Goal: Task Accomplishment & Management: Complete application form

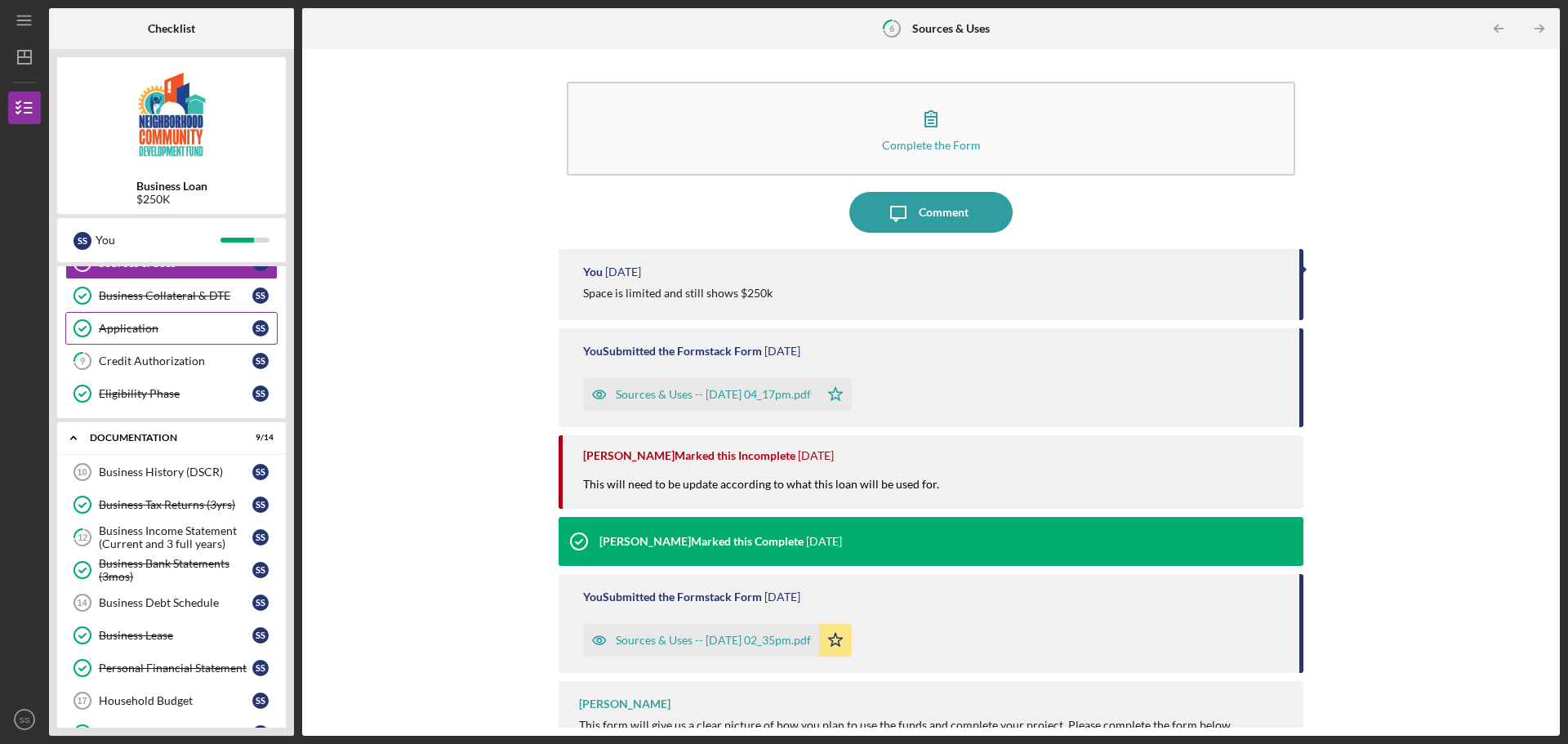
scroll to position [245, 0]
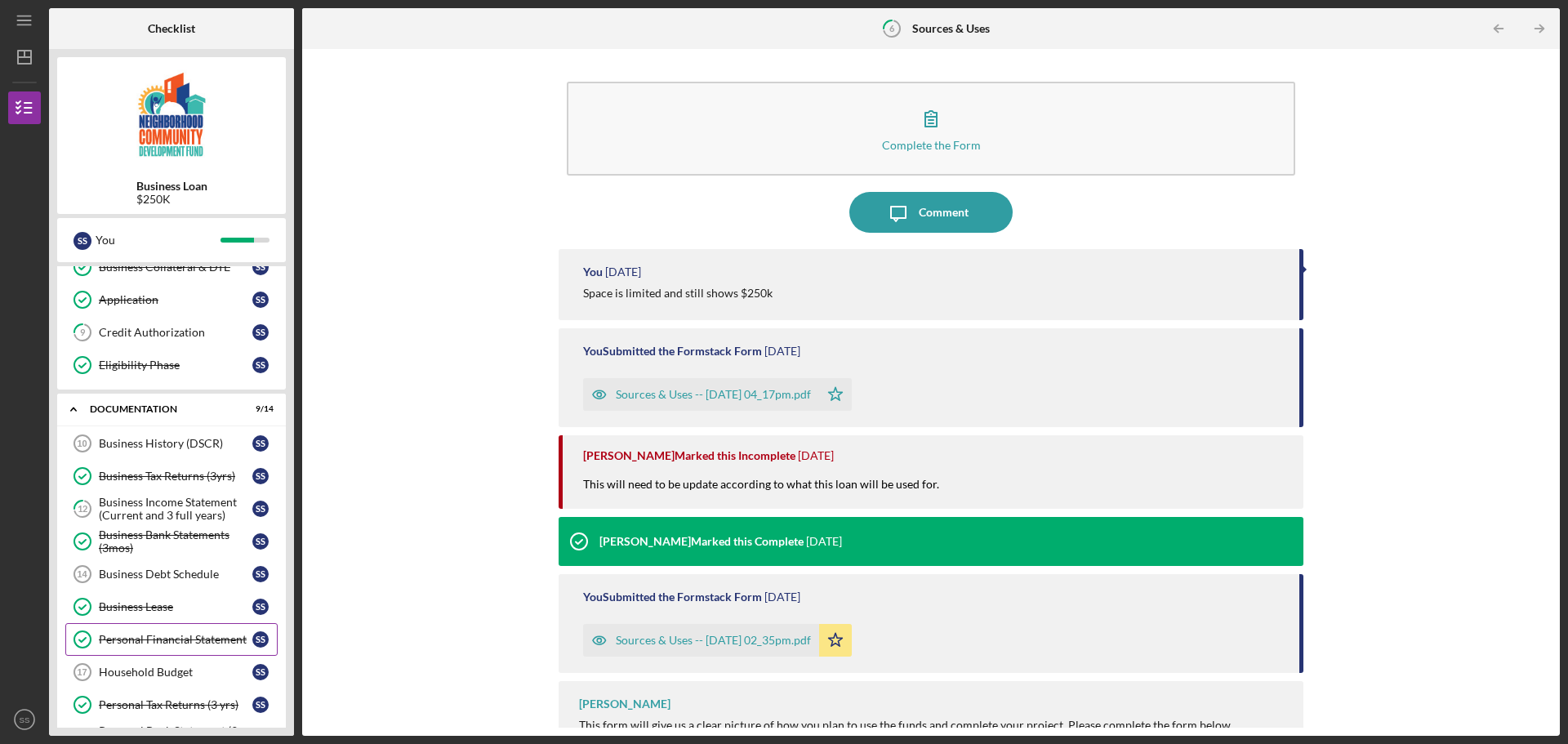
click at [186, 644] on div "Personal Financial Statement" at bounding box center [175, 639] width 153 height 13
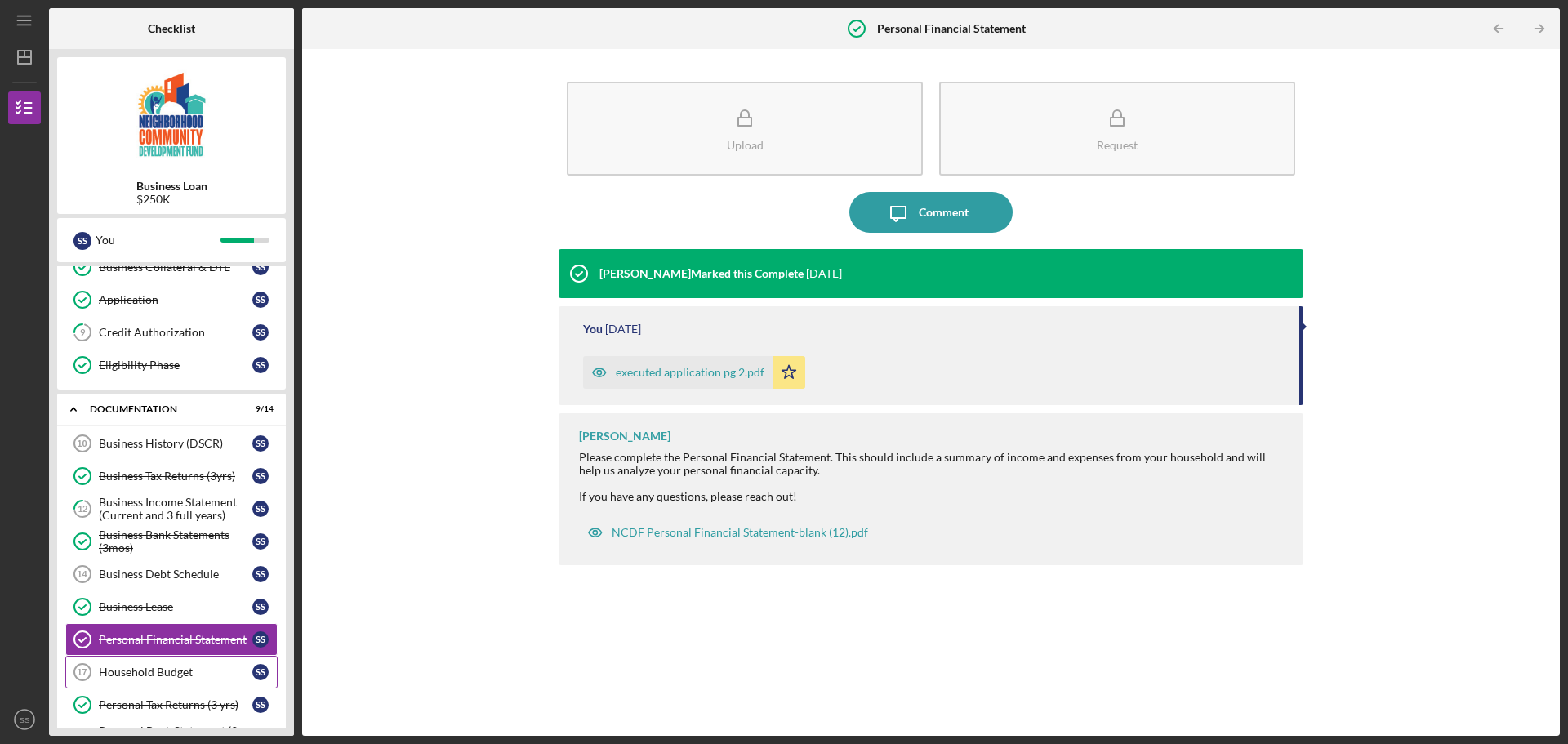
click at [177, 656] on link "Household Budget 17 Household Budget S S" at bounding box center [171, 671] width 212 height 33
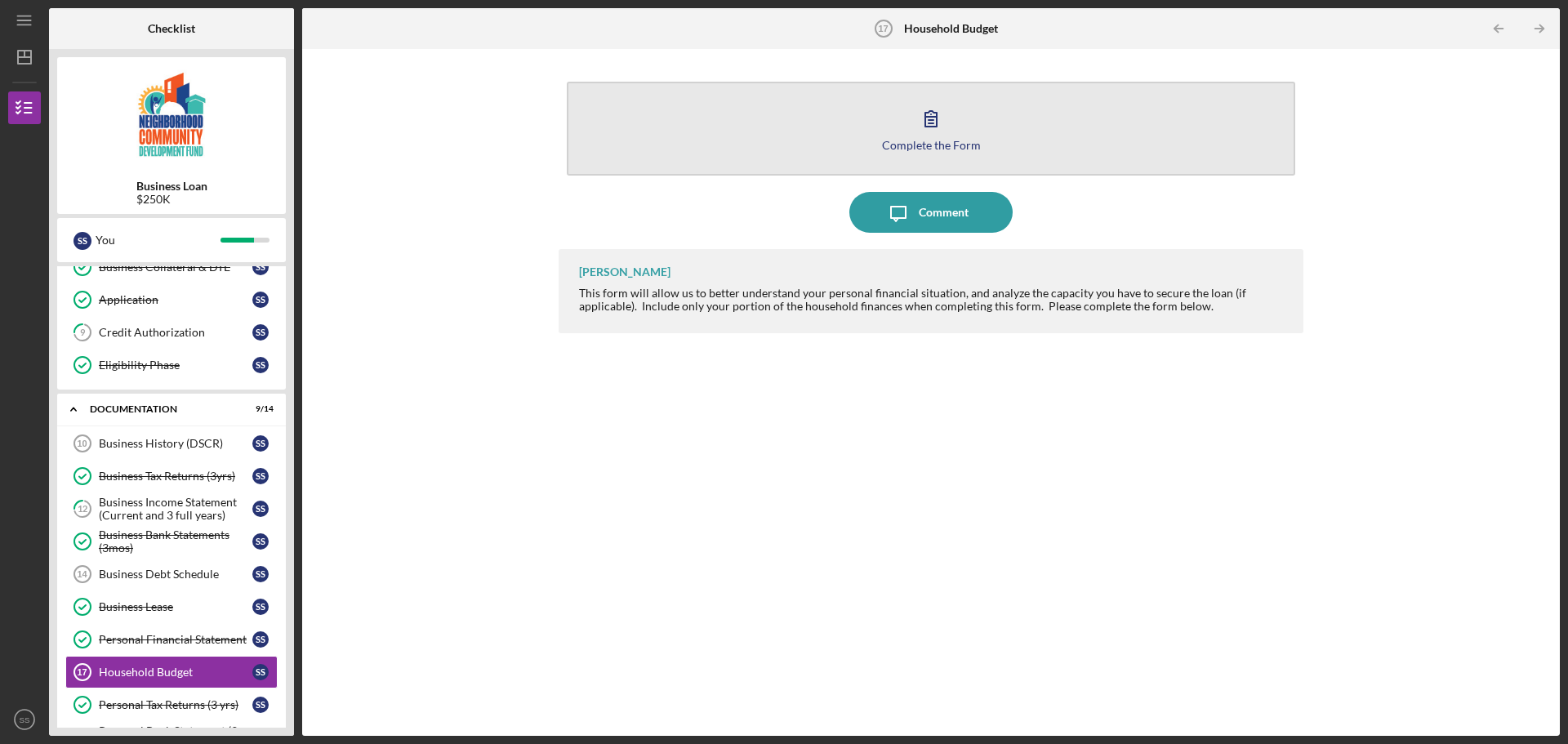
click at [952, 147] on div "Complete the Form" at bounding box center [931, 145] width 98 height 12
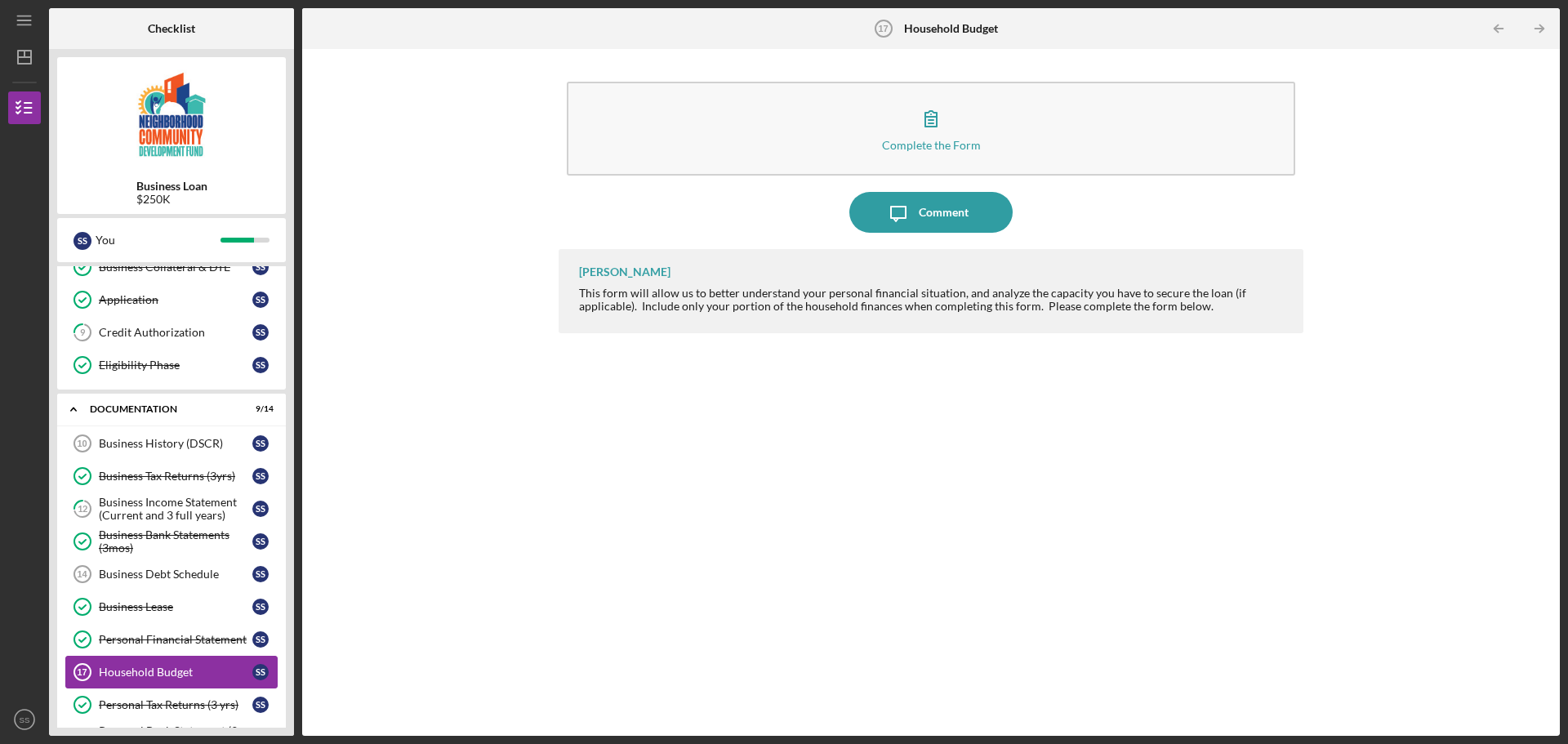
click at [153, 677] on div "Household Budget" at bounding box center [175, 671] width 153 height 13
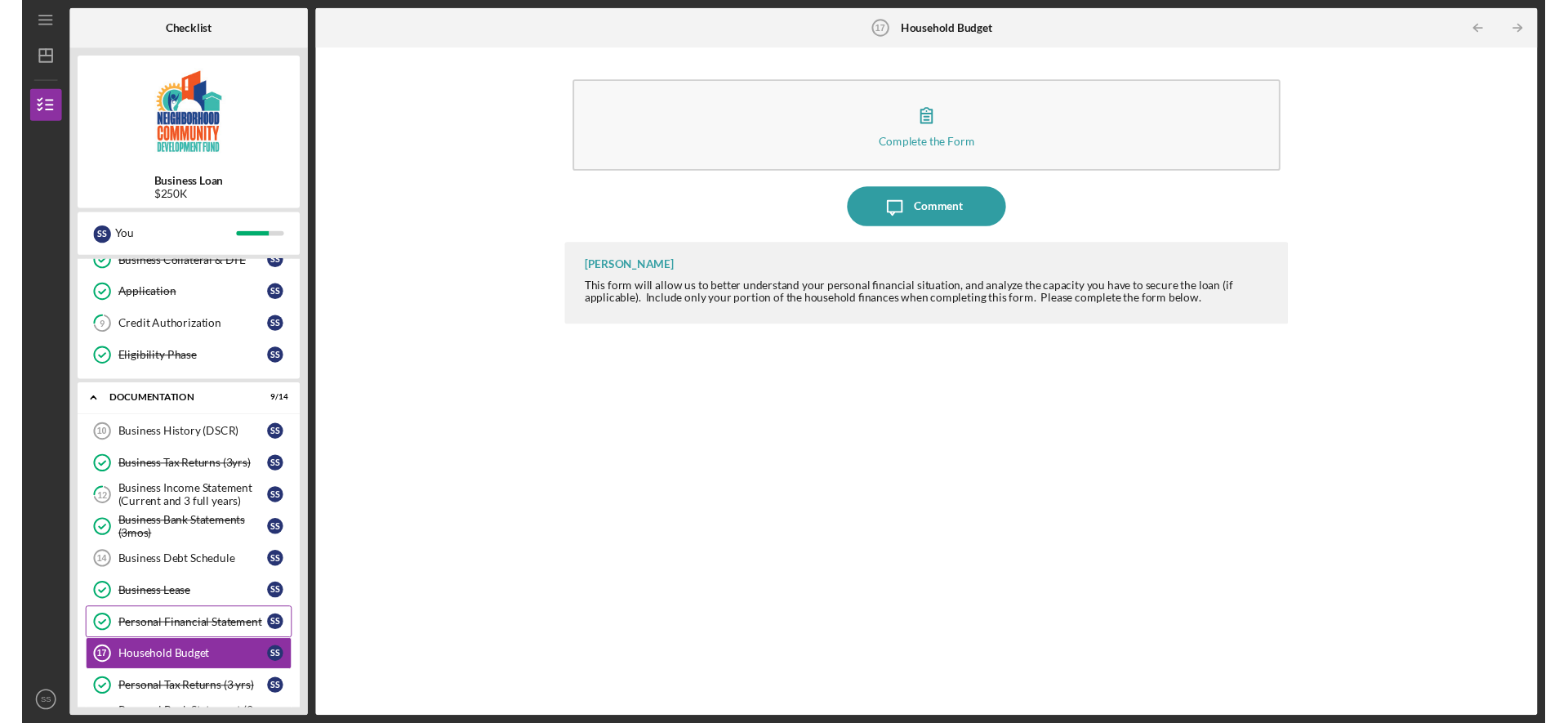
scroll to position [454, 0]
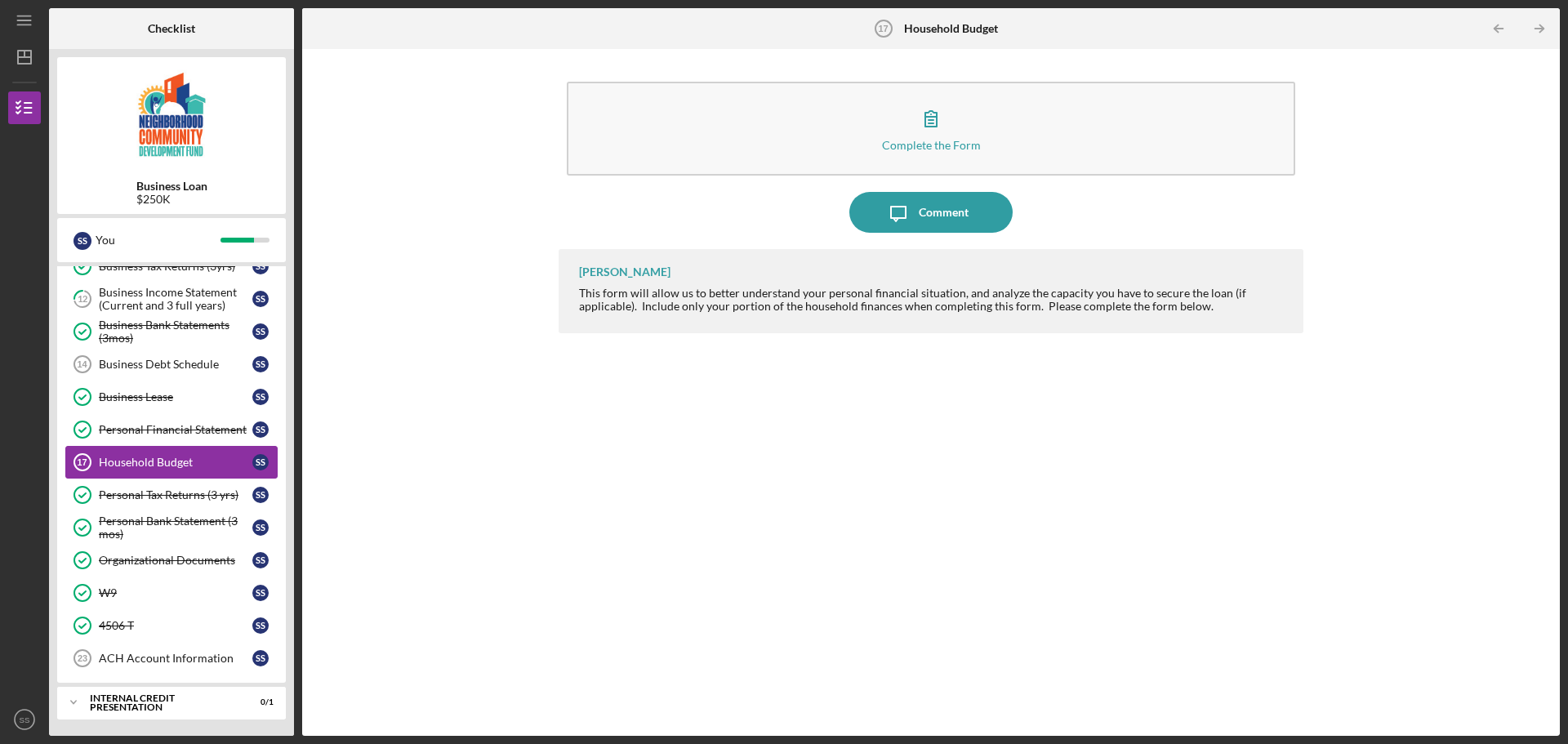
click at [146, 463] on div "Household Budget" at bounding box center [175, 462] width 153 height 13
click at [947, 212] on div "Comment" at bounding box center [944, 212] width 50 height 41
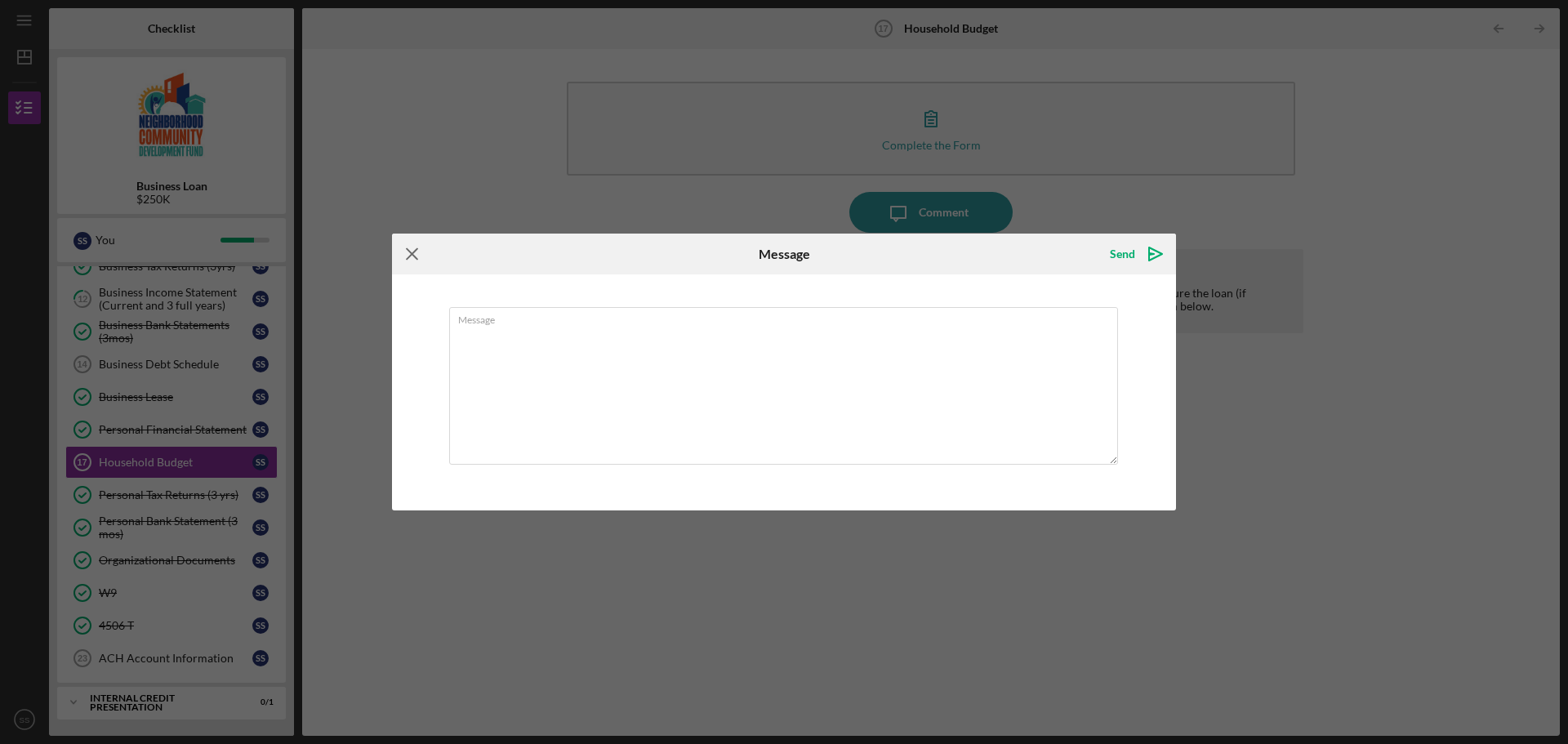
click at [409, 261] on icon "Icon/Menu Close" at bounding box center [412, 254] width 41 height 41
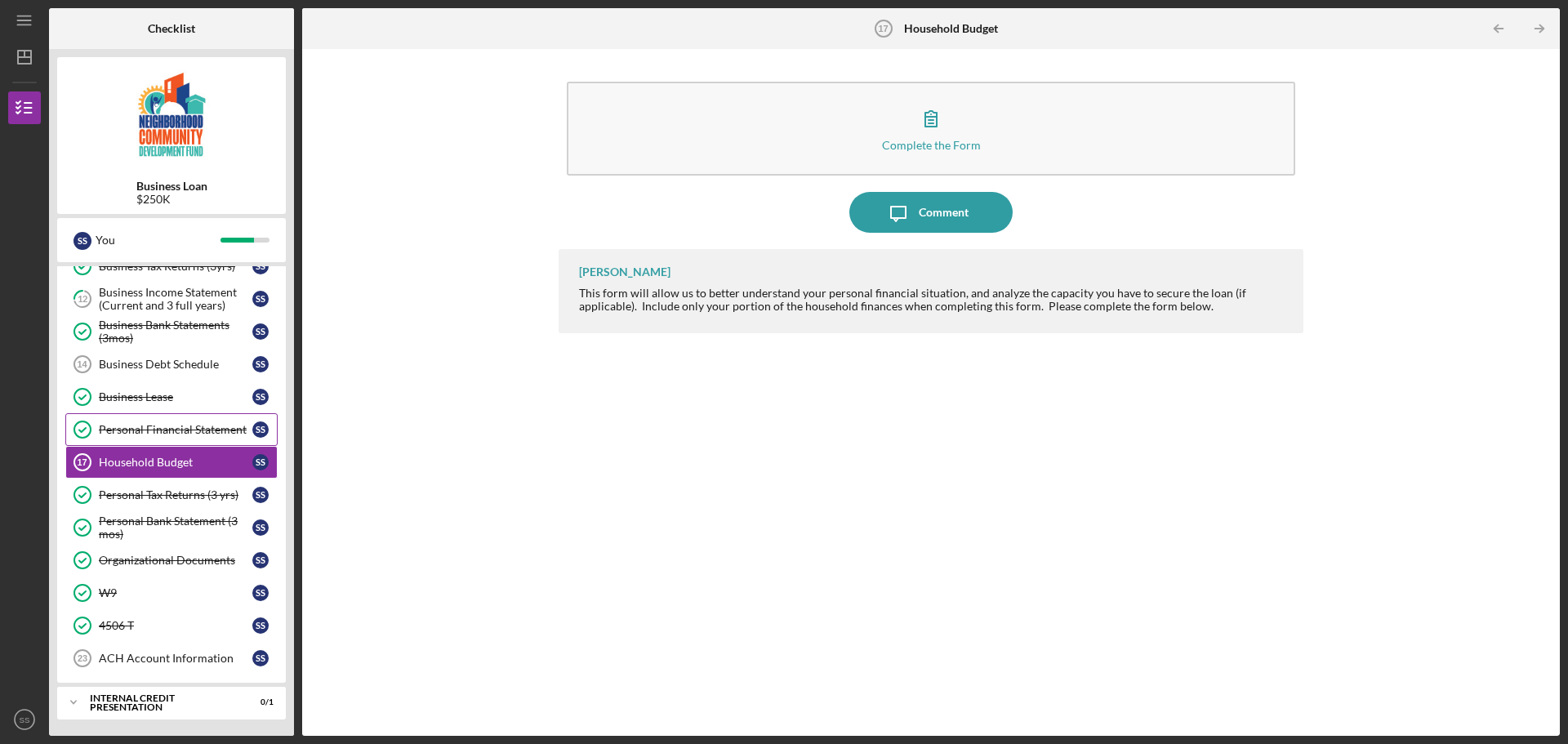
click at [154, 430] on div "Personal Financial Statement" at bounding box center [175, 429] width 153 height 13
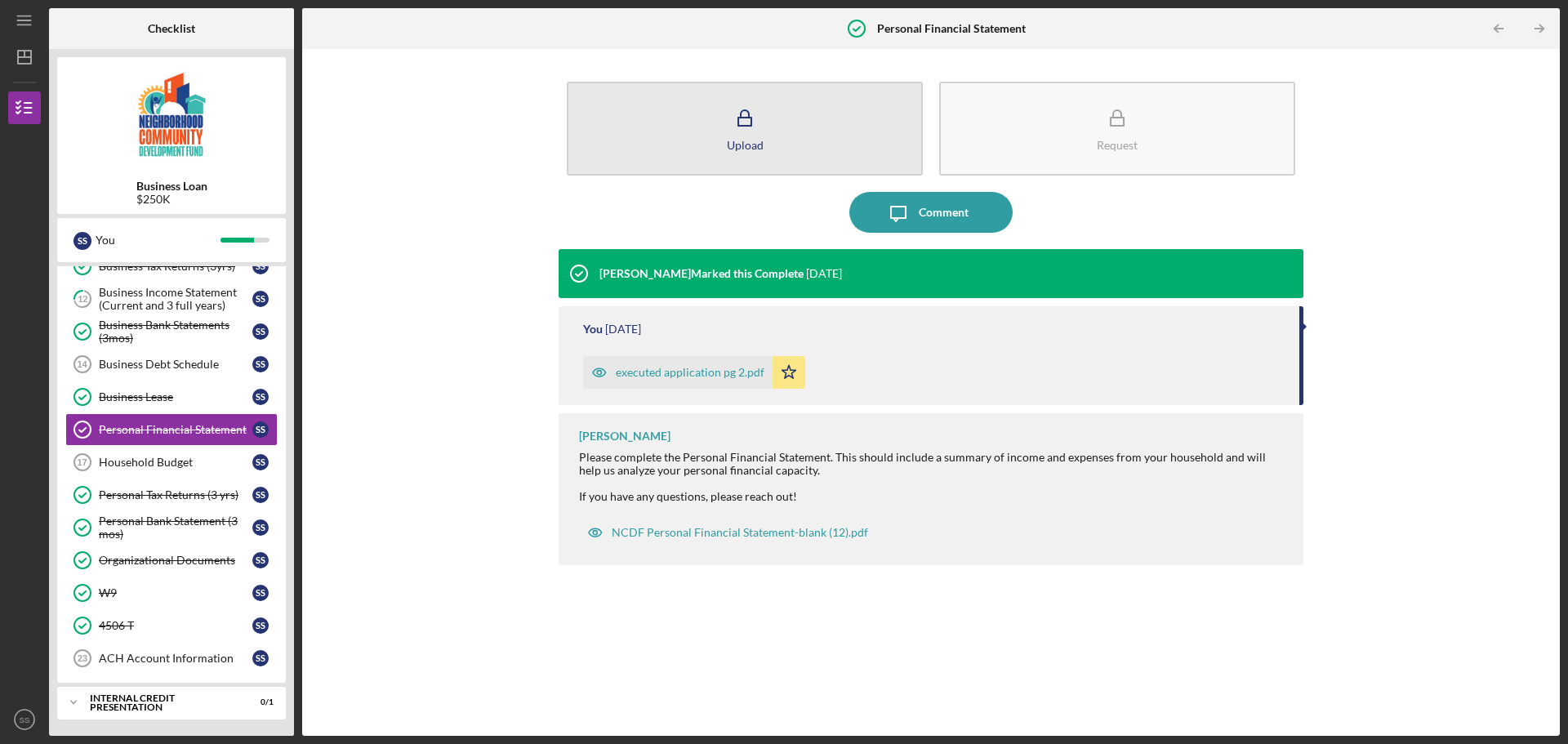
click at [739, 127] on icon "button" at bounding box center [744, 118] width 41 height 41
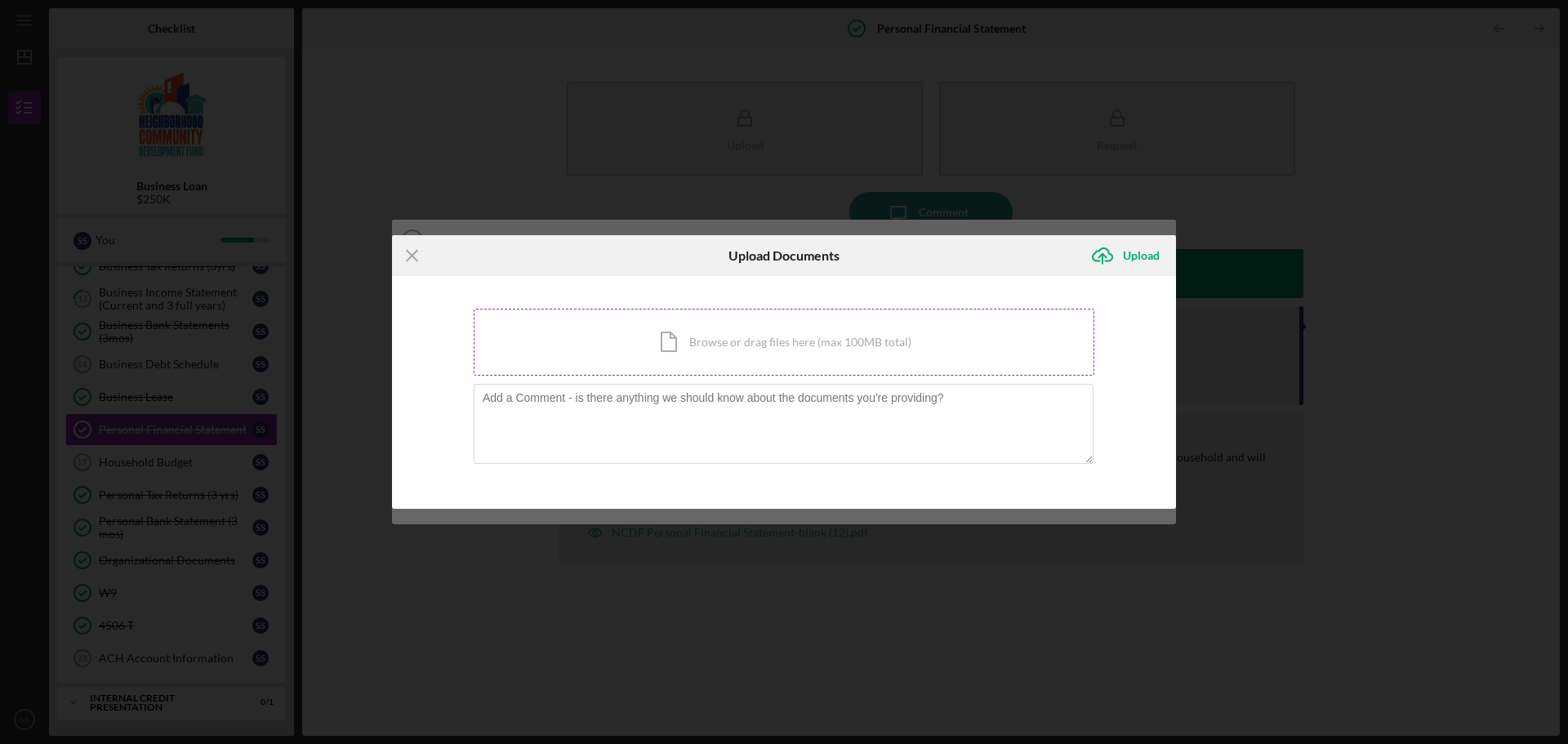
click at [728, 349] on div "Icon/Document Browse or drag files here (max 100MB total) Tap to choose files o…" at bounding box center [784, 341] width 620 height 67
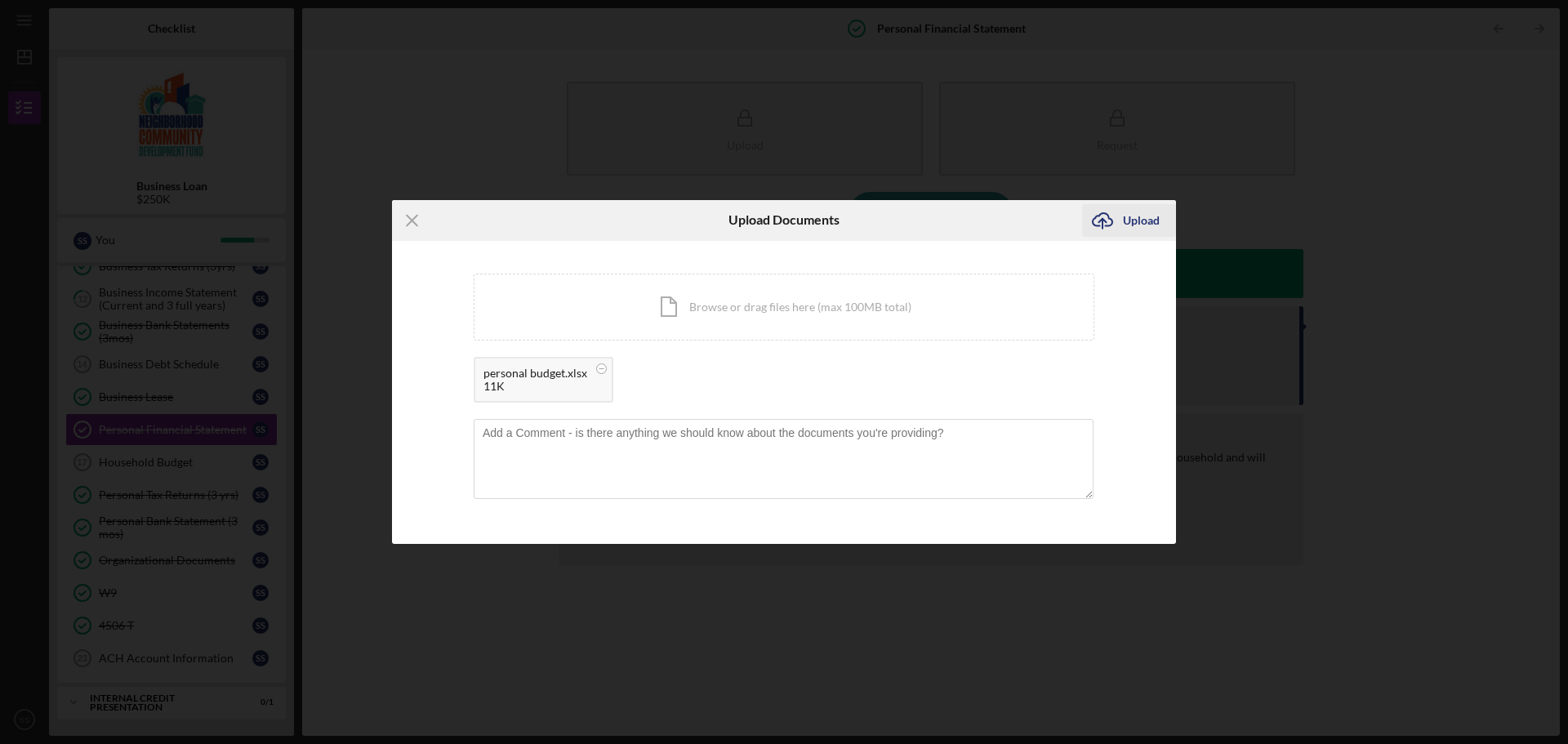
click at [1128, 217] on div "Upload" at bounding box center [1140, 220] width 37 height 33
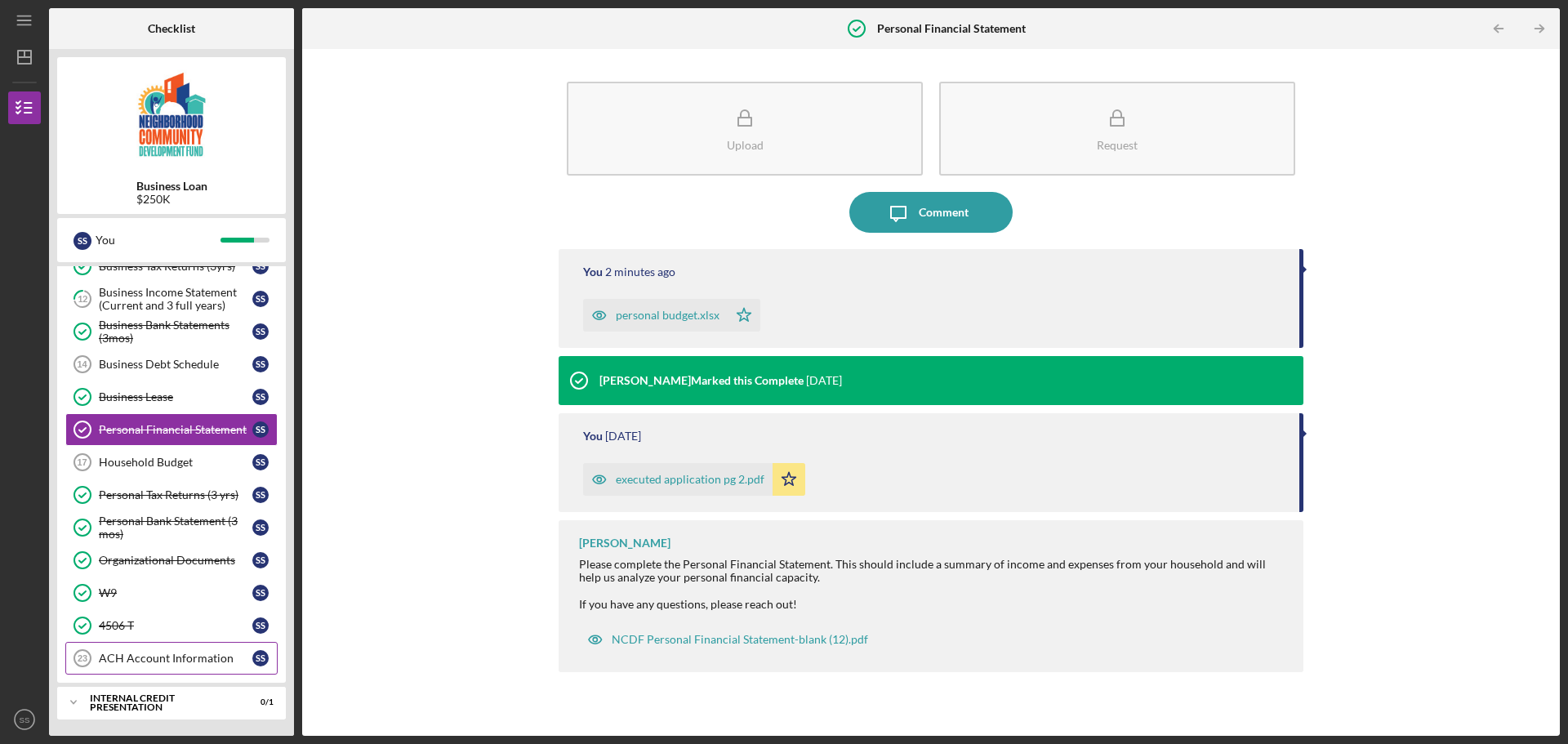
drag, startPoint x: 180, startPoint y: 656, endPoint x: 190, endPoint y: 655, distance: 10.0
click at [180, 656] on div "ACH Account Information" at bounding box center [175, 657] width 153 height 13
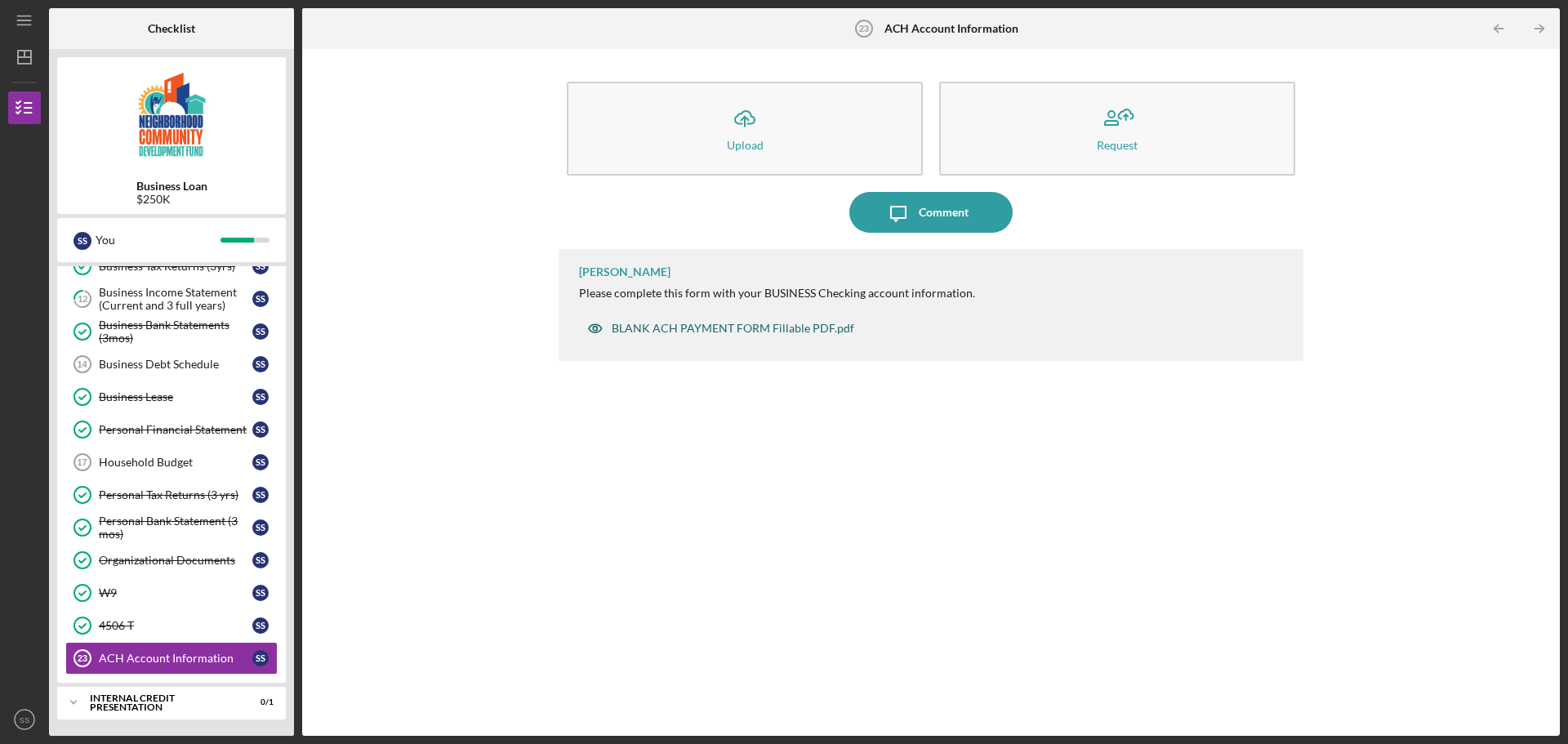
click at [672, 331] on div "BLANK ACH PAYMENT FORM Fillable PDF.pdf" at bounding box center [733, 328] width 243 height 13
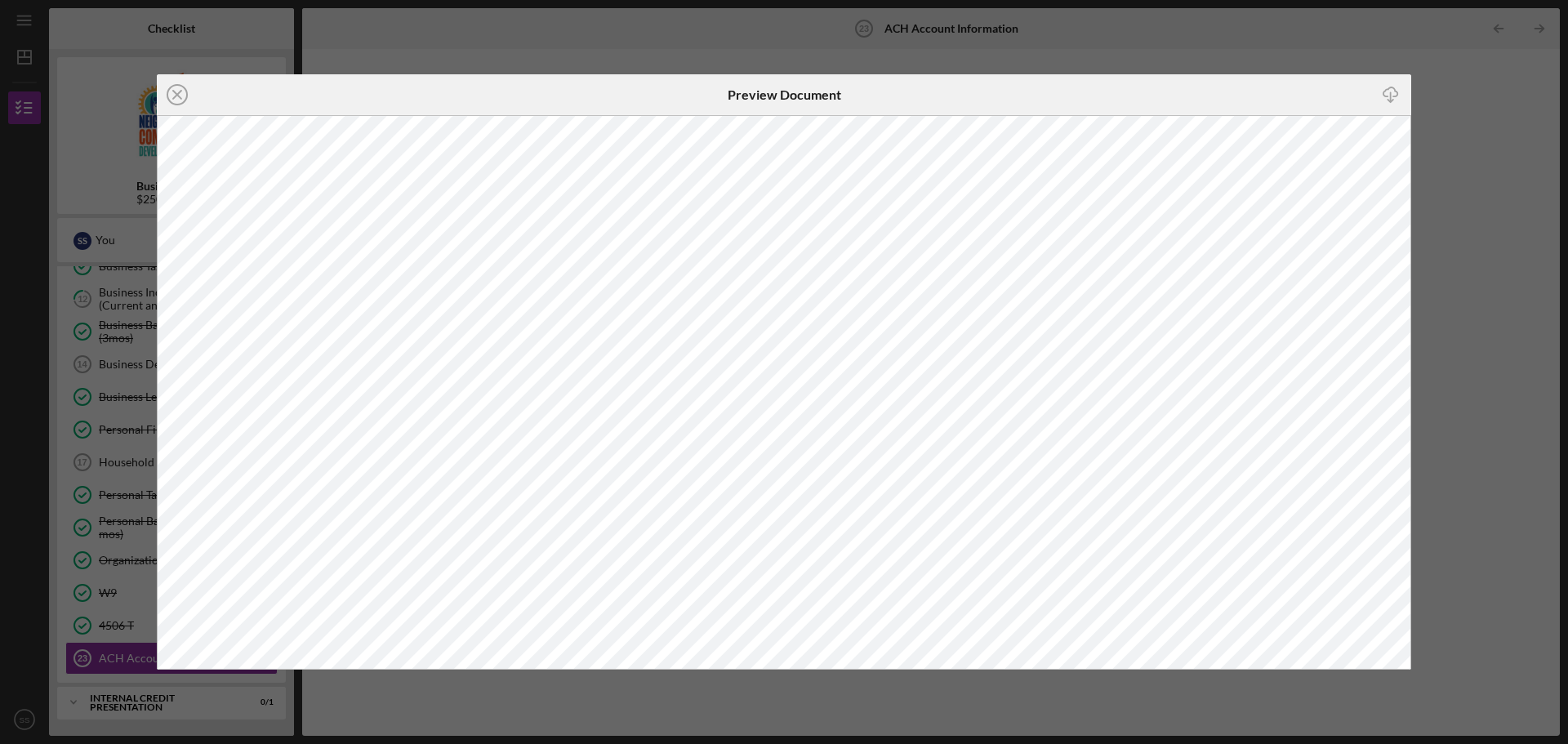
scroll to position [447, 0]
click at [174, 90] on icon "Icon/Close" at bounding box center [177, 94] width 41 height 41
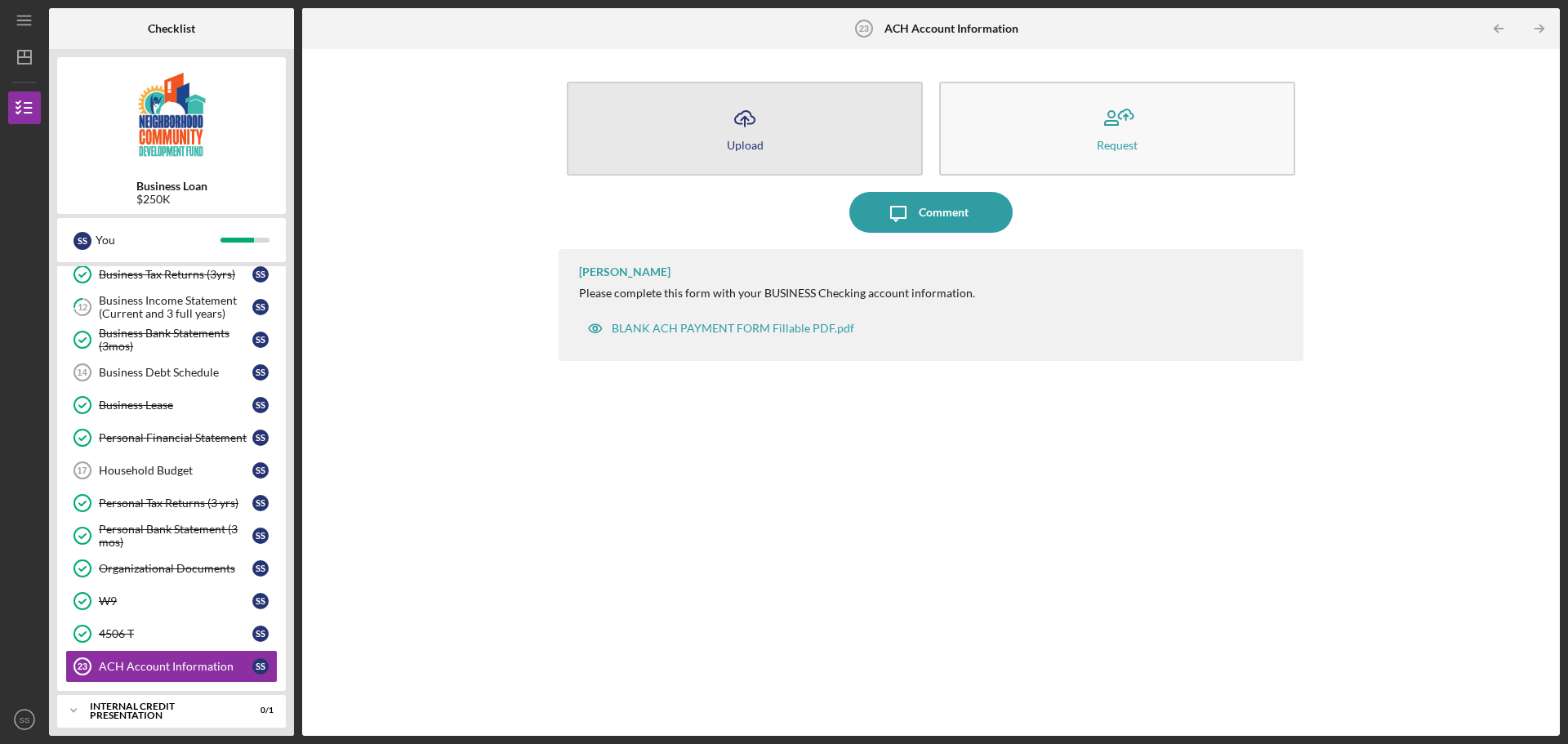
click at [771, 149] on button "Icon/Upload Upload" at bounding box center [745, 128] width 356 height 93
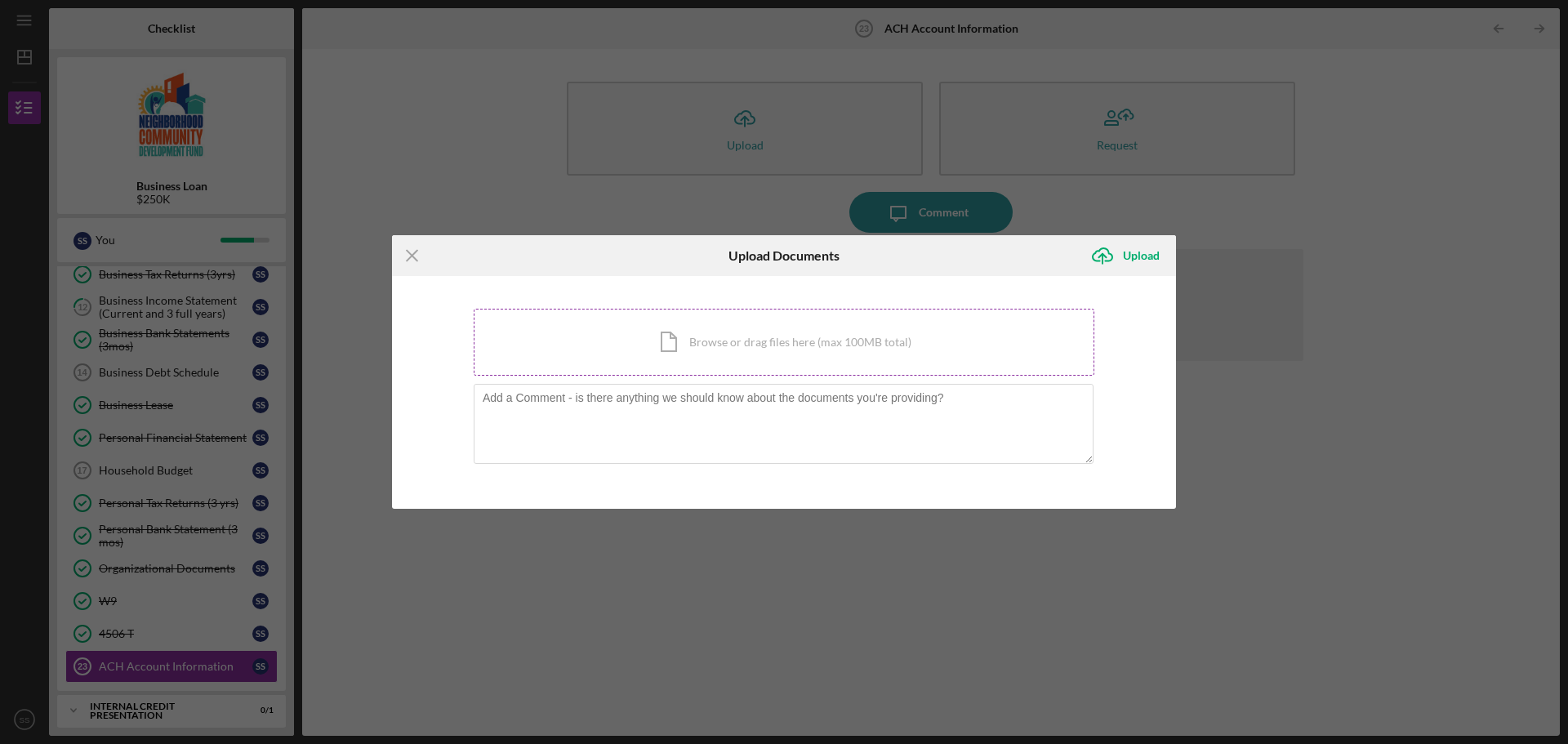
click at [724, 346] on div "Icon/Document Browse or drag files here (max 100MB total) Tap to choose files o…" at bounding box center [784, 341] width 620 height 67
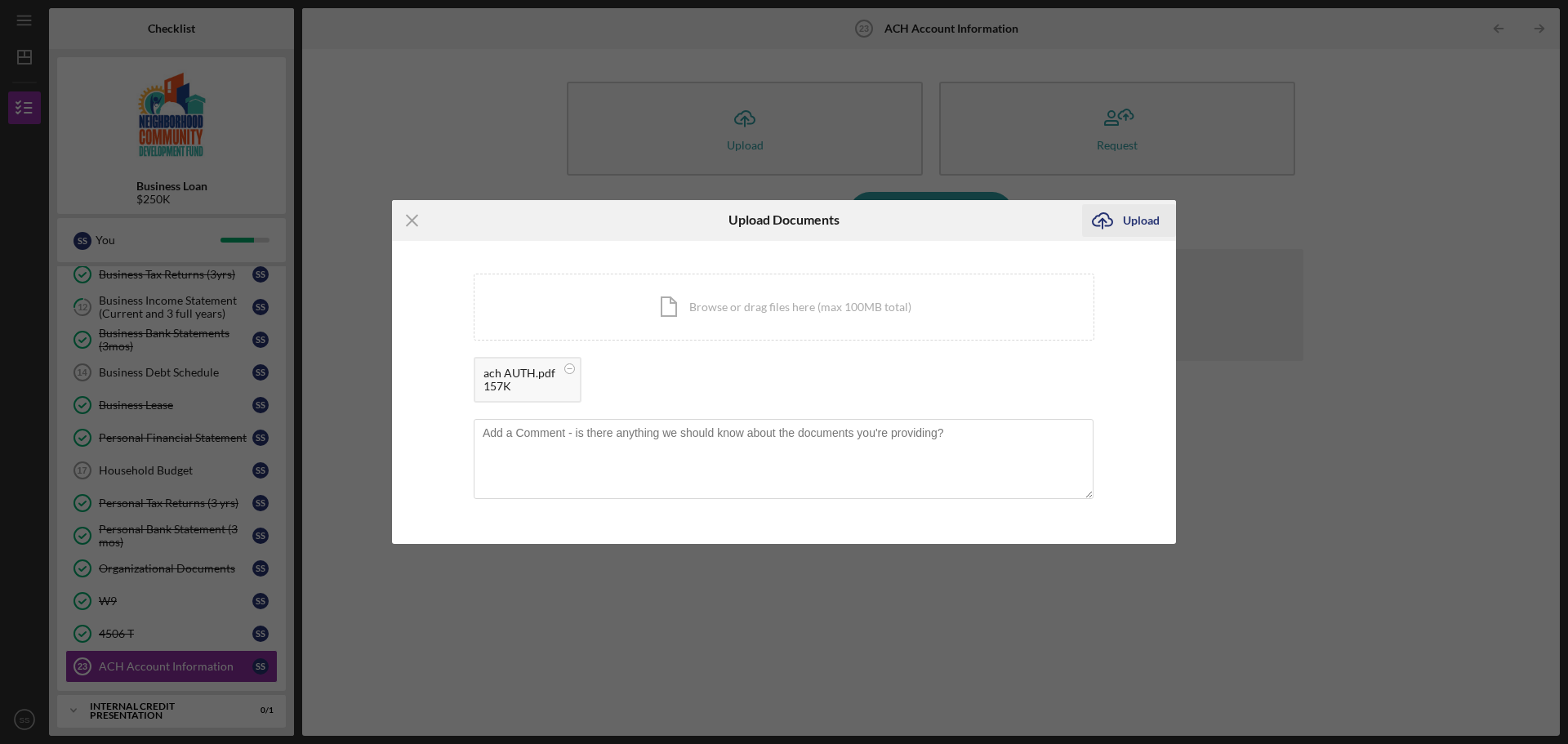
click at [1139, 218] on div "Upload" at bounding box center [1140, 220] width 37 height 33
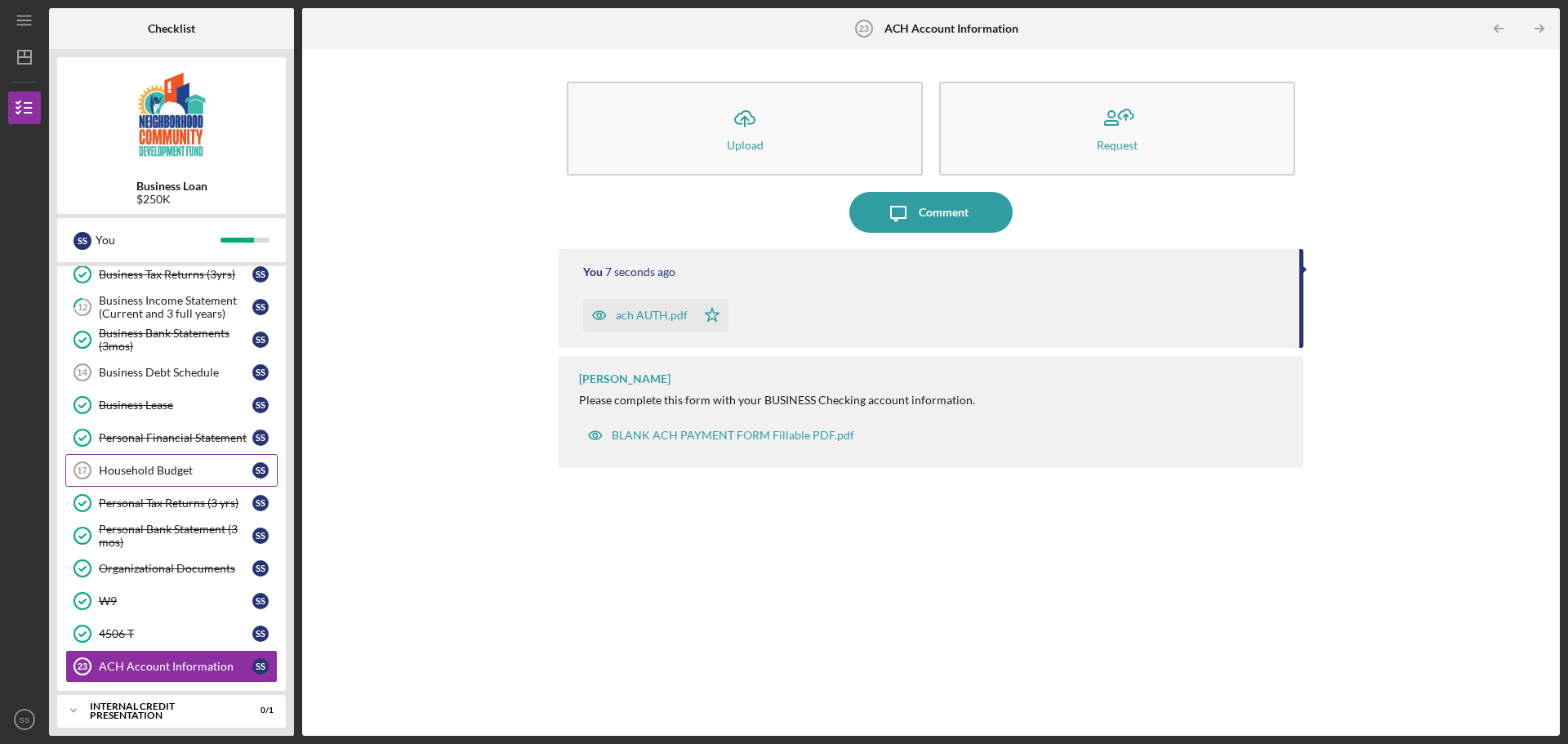
click at [155, 467] on div "Household Budget" at bounding box center [175, 469] width 153 height 13
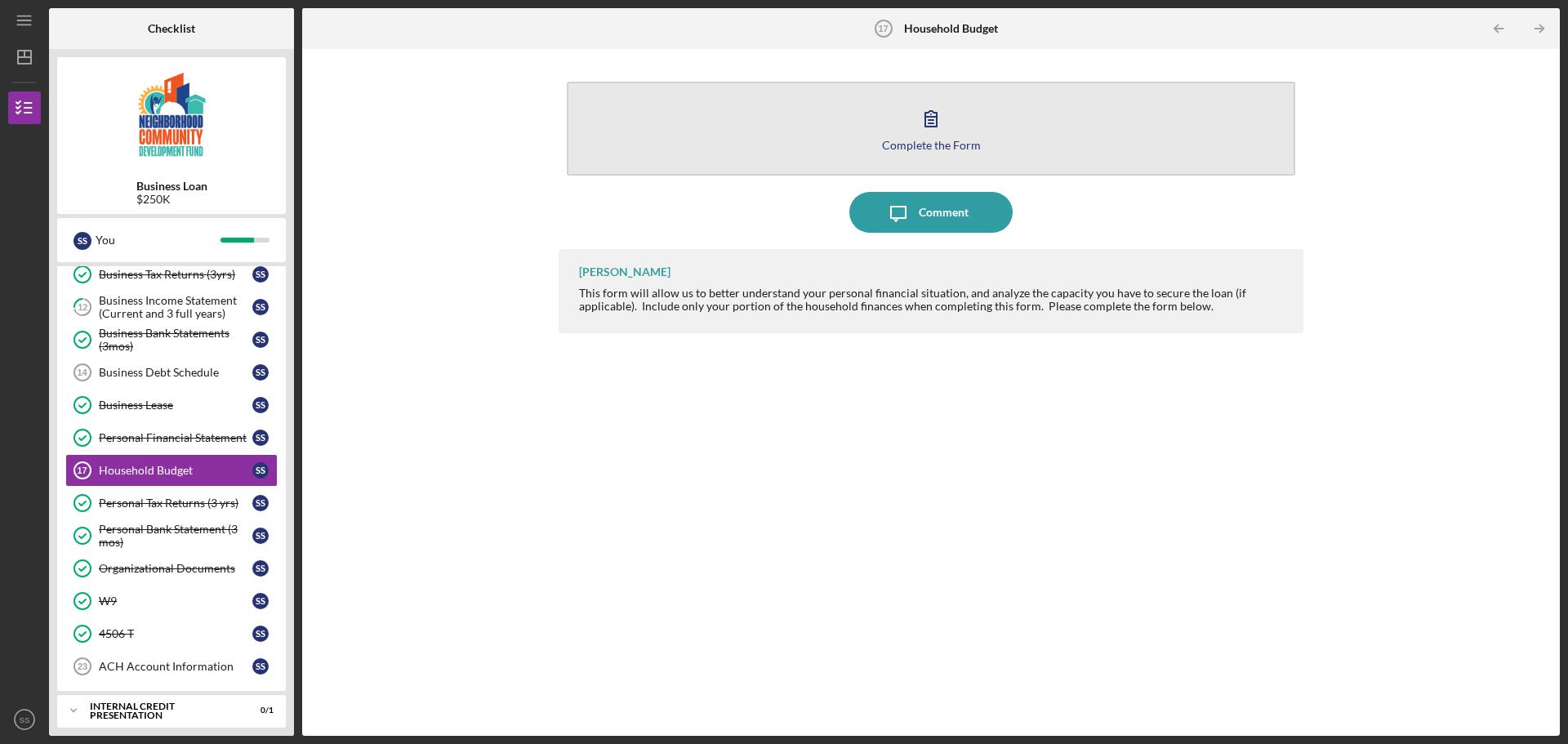
click at [968, 125] on button "Complete the Form Form" at bounding box center [931, 128] width 728 height 93
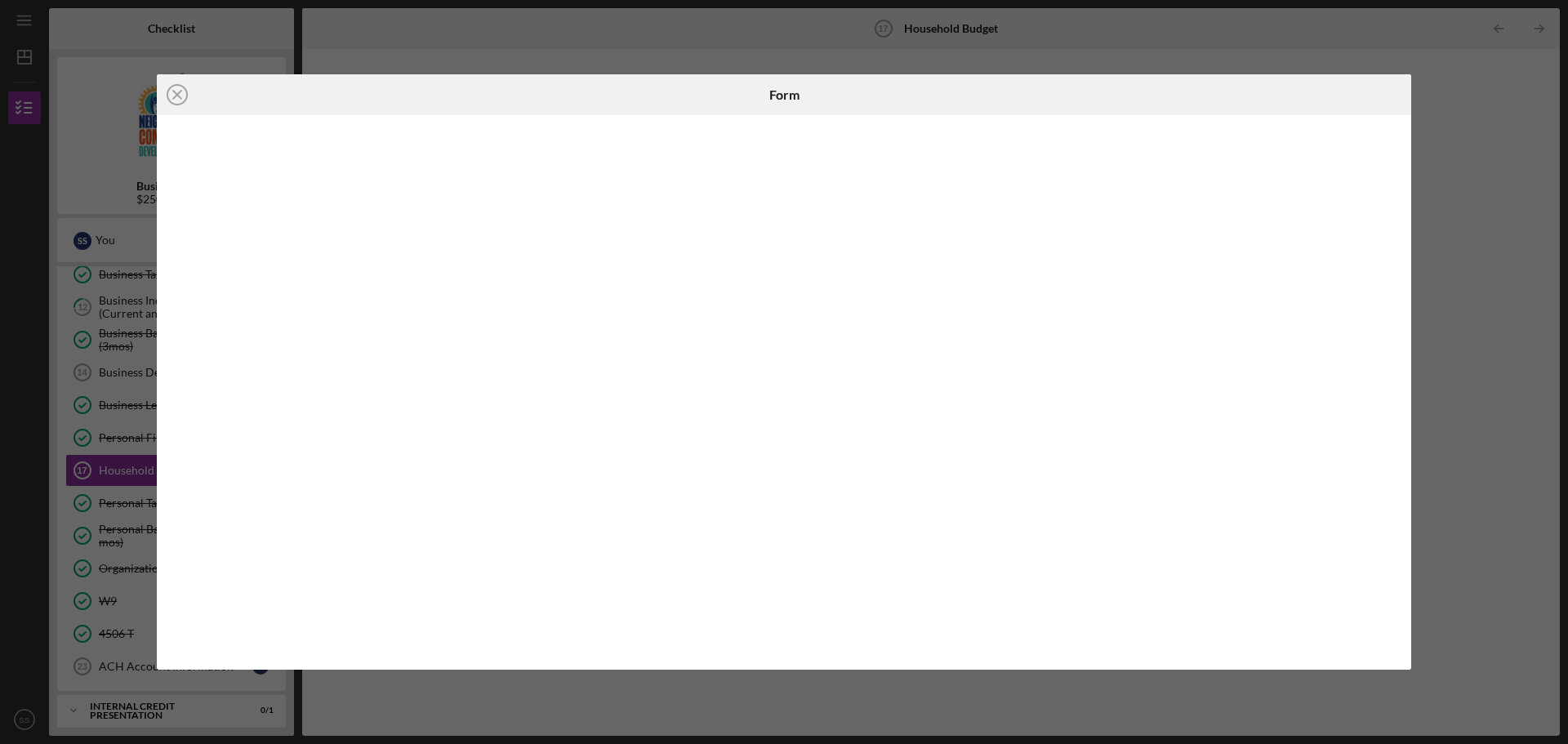
click at [1476, 125] on div "Icon/Close Form" at bounding box center [784, 372] width 1568 height 744
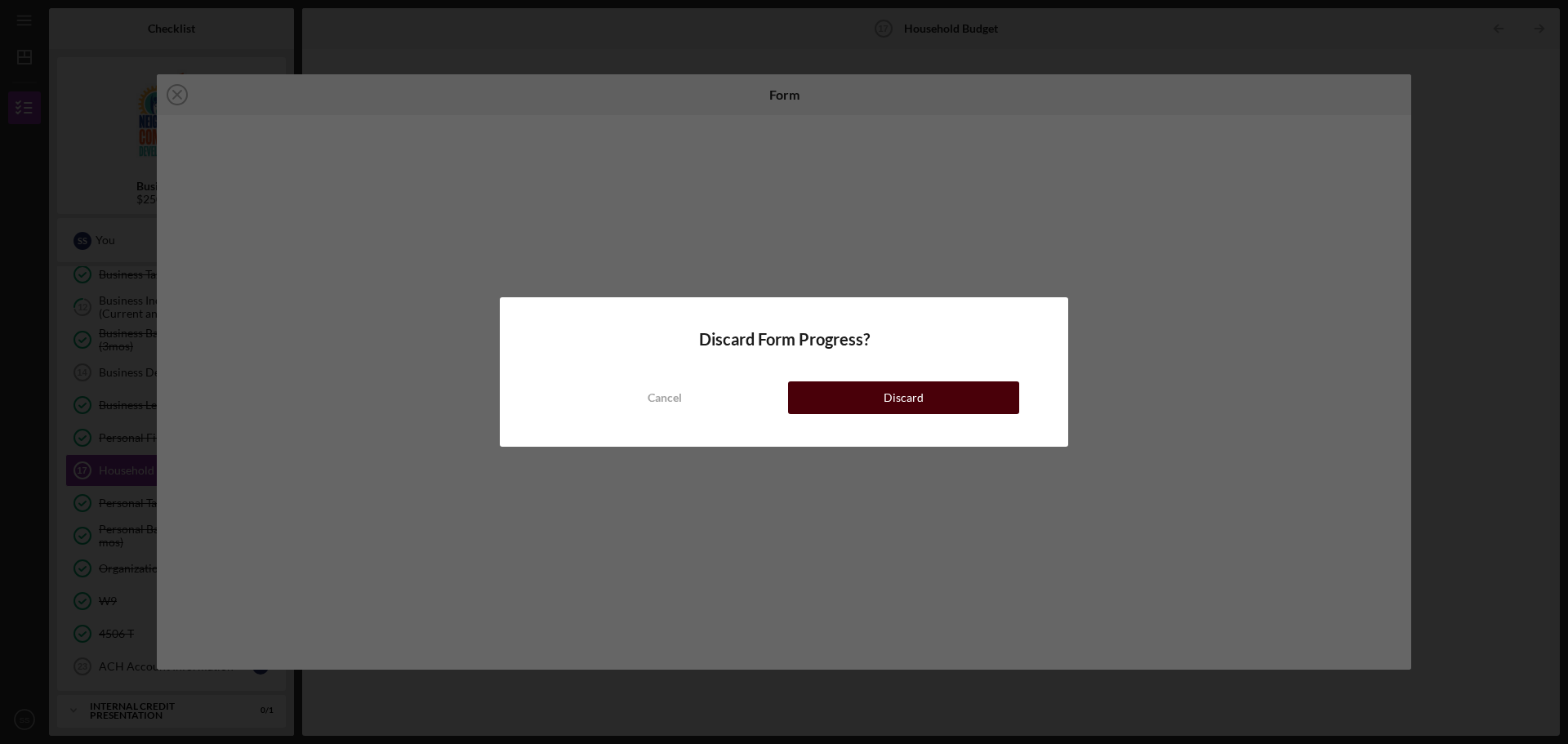
click at [852, 409] on button "Discard" at bounding box center [903, 397] width 231 height 33
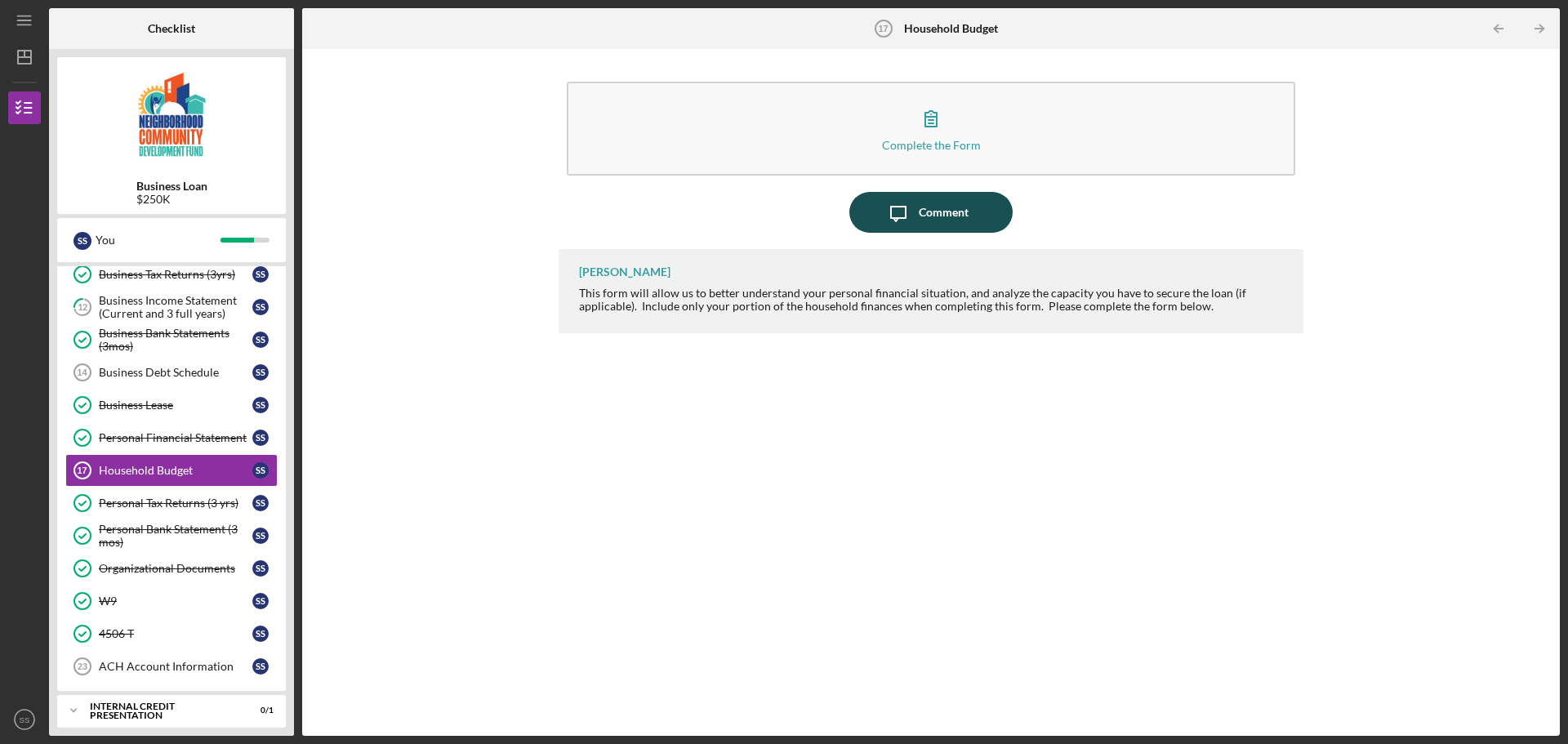
click at [912, 217] on icon "Icon/Message" at bounding box center [898, 212] width 41 height 41
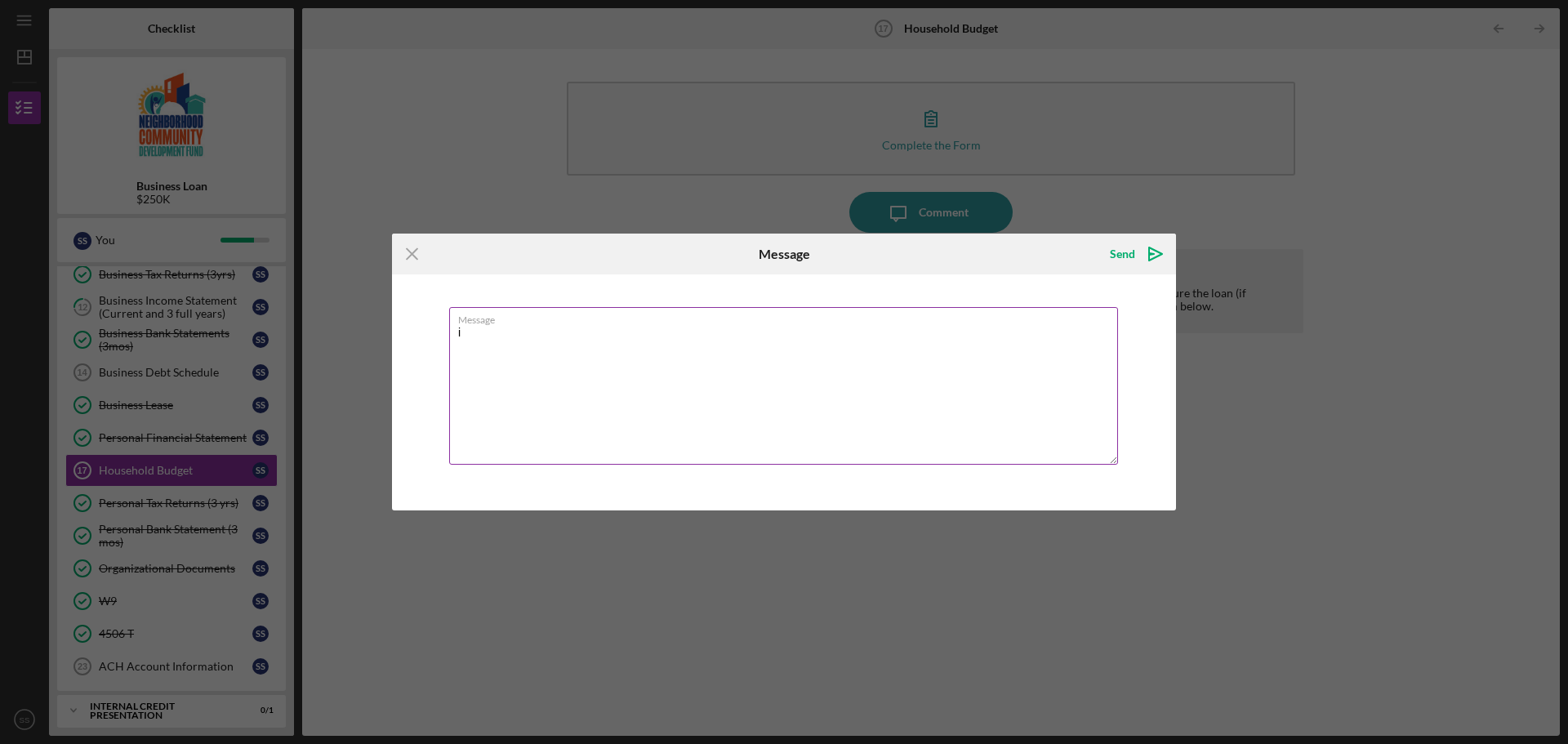
type textarea "i"
click at [480, 365] on textarea "Hi! I uploaded an excel doc." at bounding box center [784, 386] width 668 height 157
click at [689, 336] on textarea "Hi! I uploaded an excel doc." at bounding box center [784, 386] width 668 height 157
paste textarea "Creditor / Lender Type of Debt Balance ($) APR (%) Monthly Payment ($) Green St…"
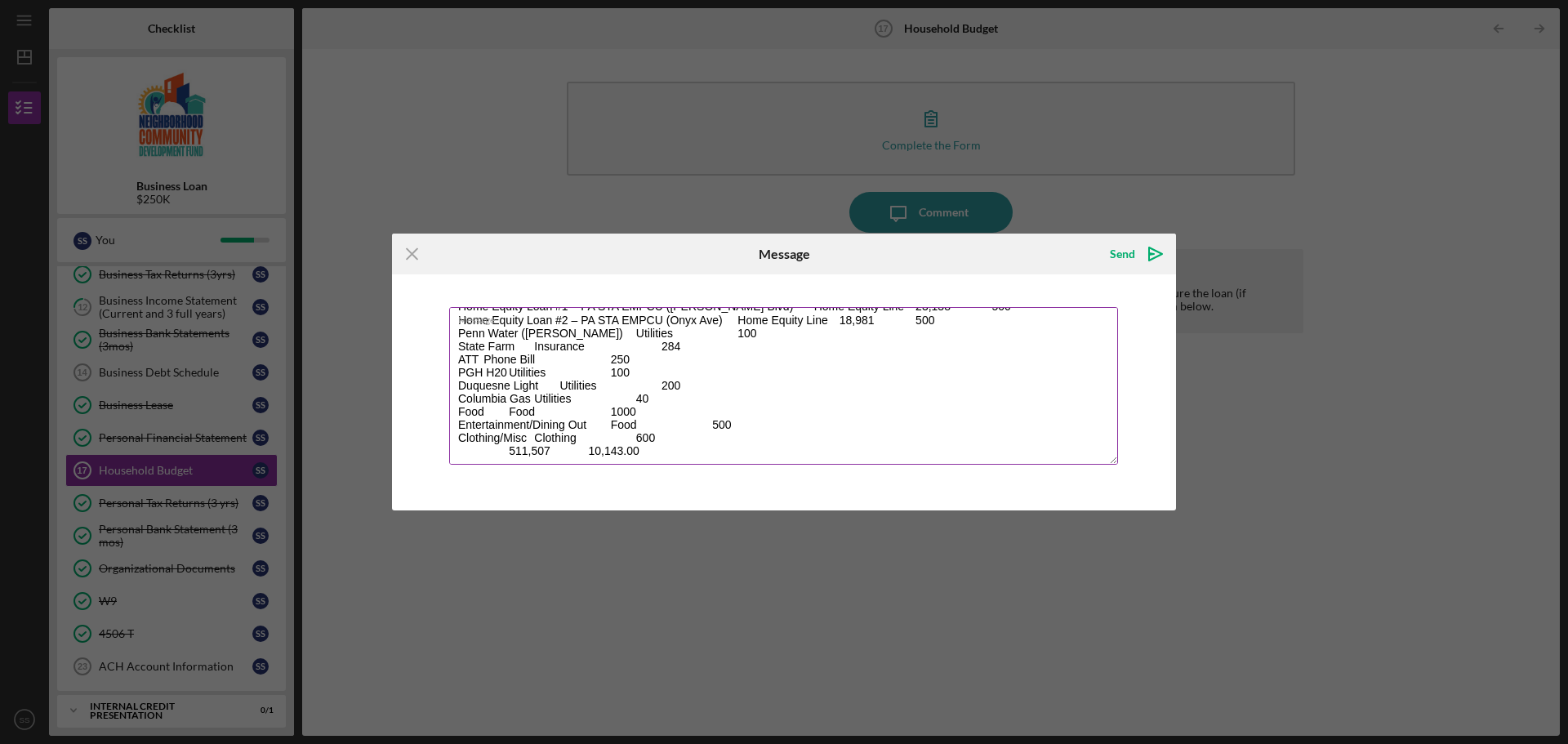
scroll to position [171, 0]
click at [668, 436] on textarea "Hi! I uploaded an excel doc. Creditor / Lender Type of Debt Balance ($) APR (%)…" at bounding box center [784, 386] width 668 height 157
click at [555, 441] on textarea "Hi! I uploaded an excel doc. Creditor / Lender Type of Debt Balance ($) APR (%)…" at bounding box center [784, 386] width 668 height 157
paste textarea "Income Amount Rental Income (Onyx Ave) 600 Rental Income (Graham Blvd) 3000 Sha…"
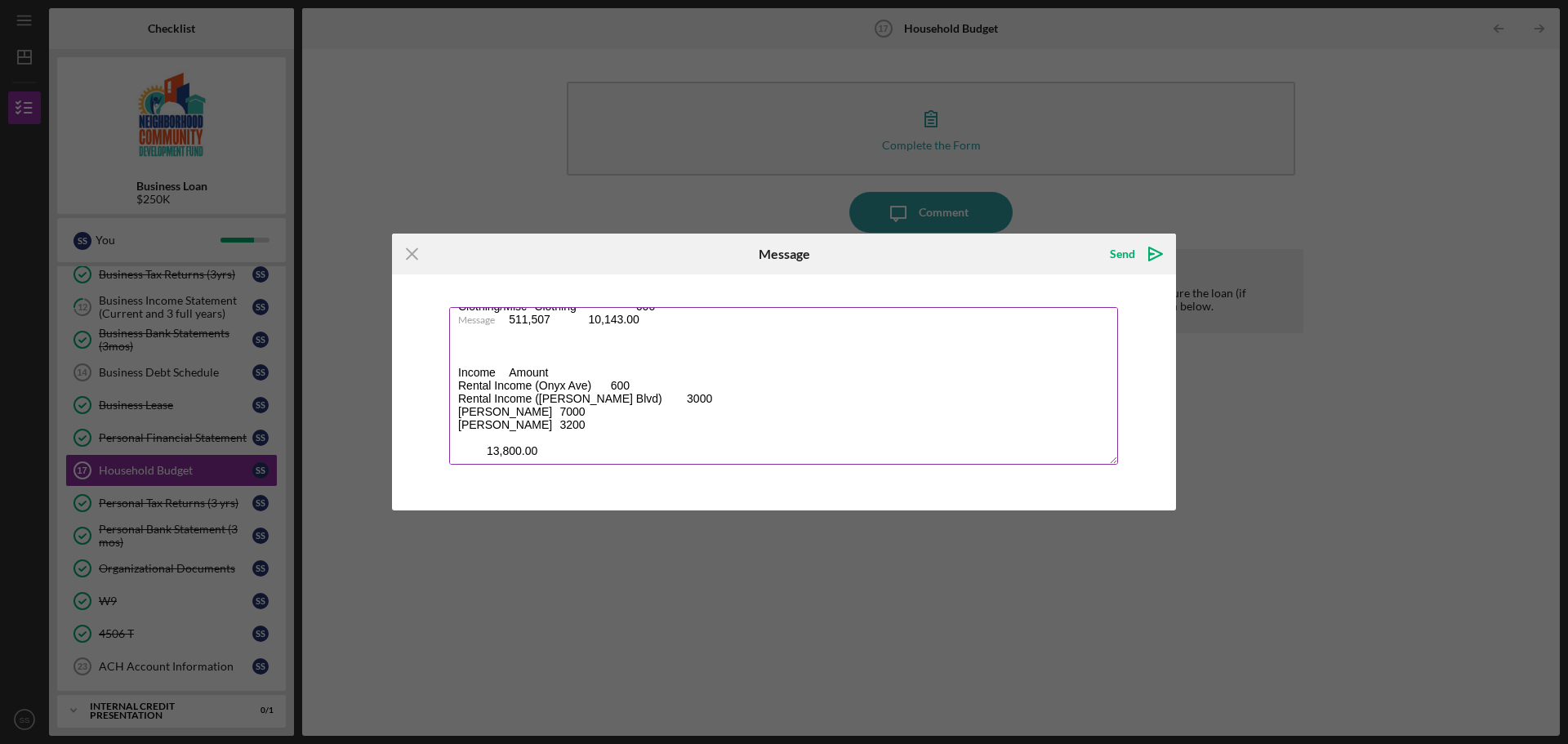
scroll to position [328, 0]
type textarea "Hi! I uploaded an excel doc. Creditor / Lender Type of Debt Balance ($) APR (%)…"
click at [1103, 255] on button "Send Icon/icon-invite-send" at bounding box center [1133, 254] width 83 height 33
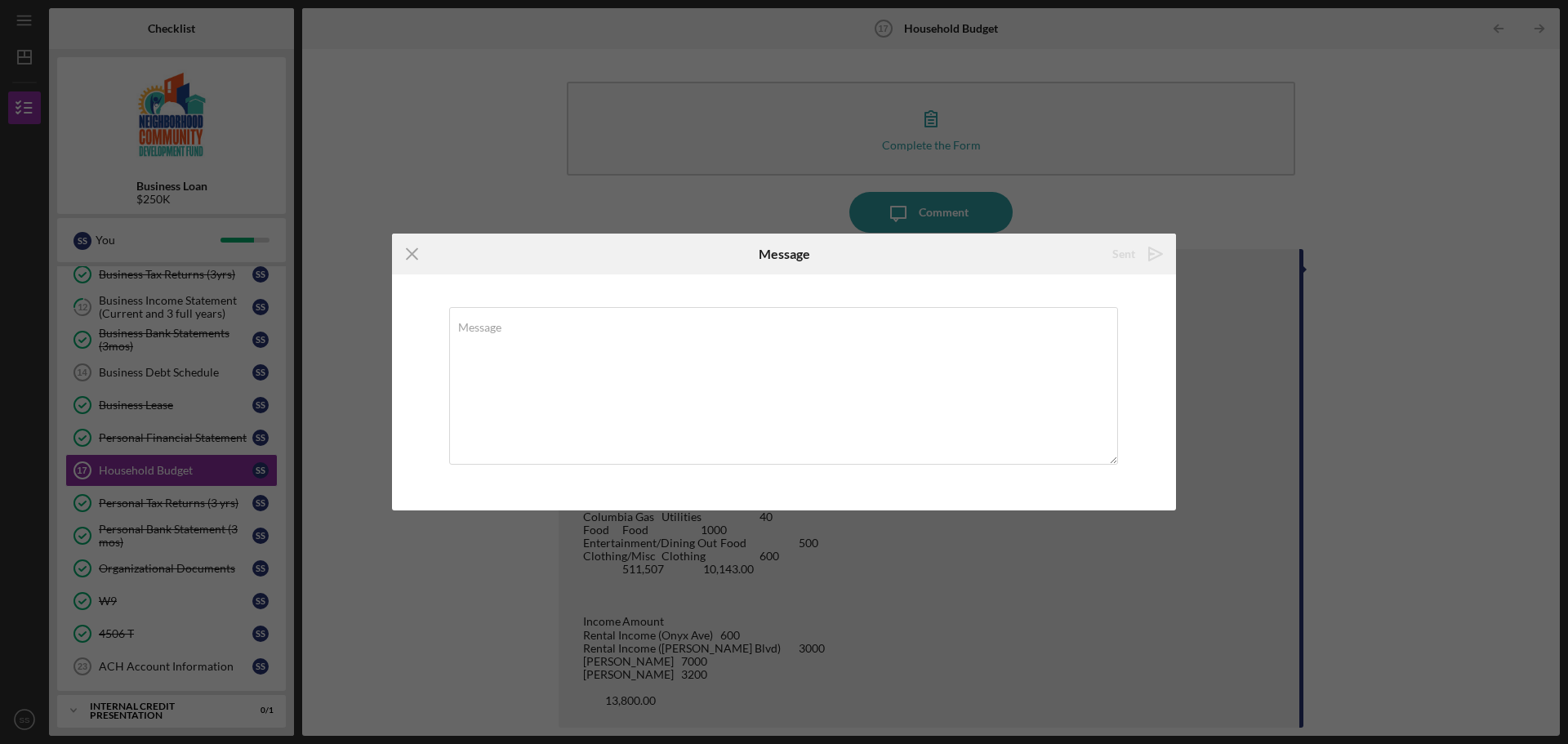
scroll to position [0, 0]
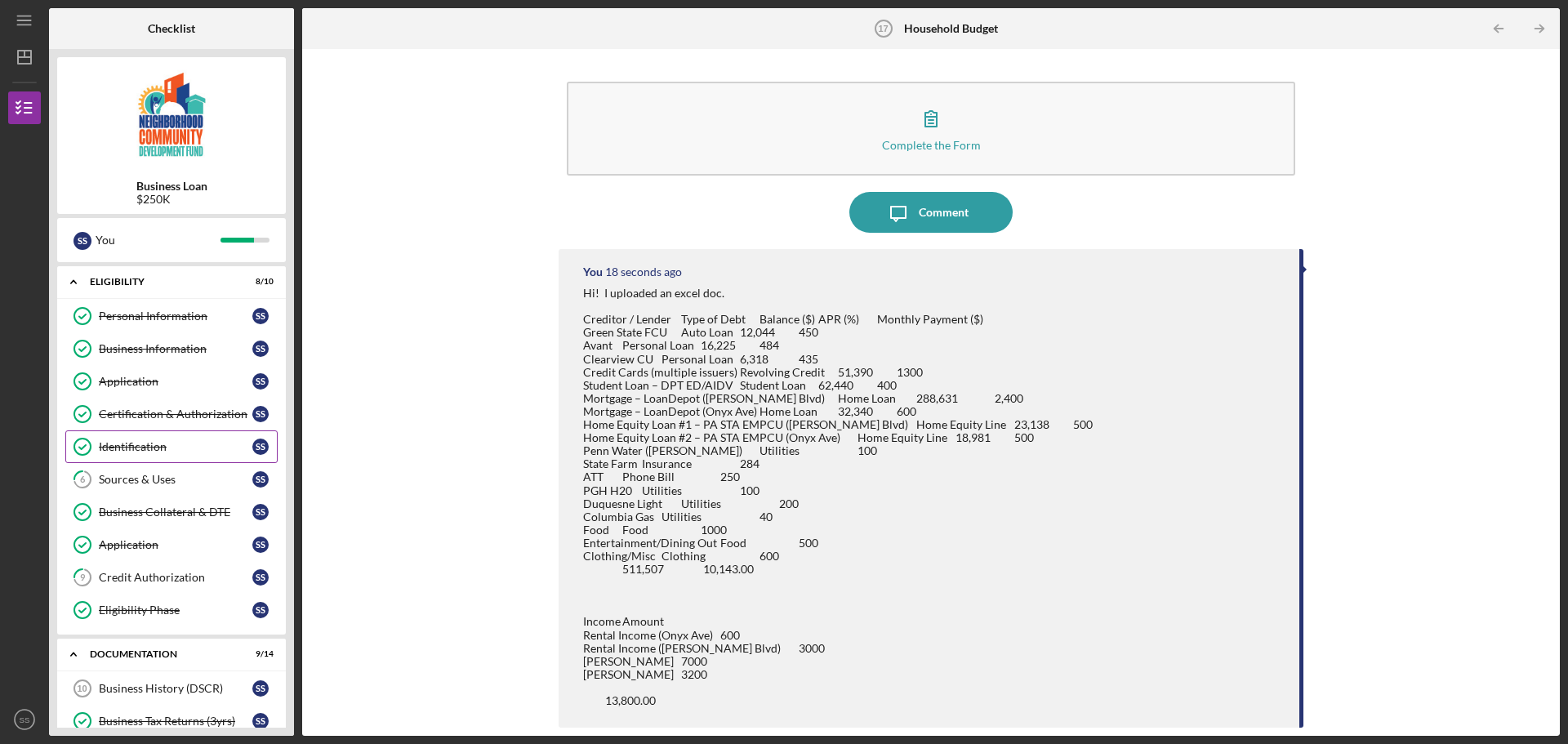
drag, startPoint x: 167, startPoint y: 462, endPoint x: 194, endPoint y: 477, distance: 30.9
click at [168, 463] on link "Identification Identification S S" at bounding box center [171, 447] width 212 height 33
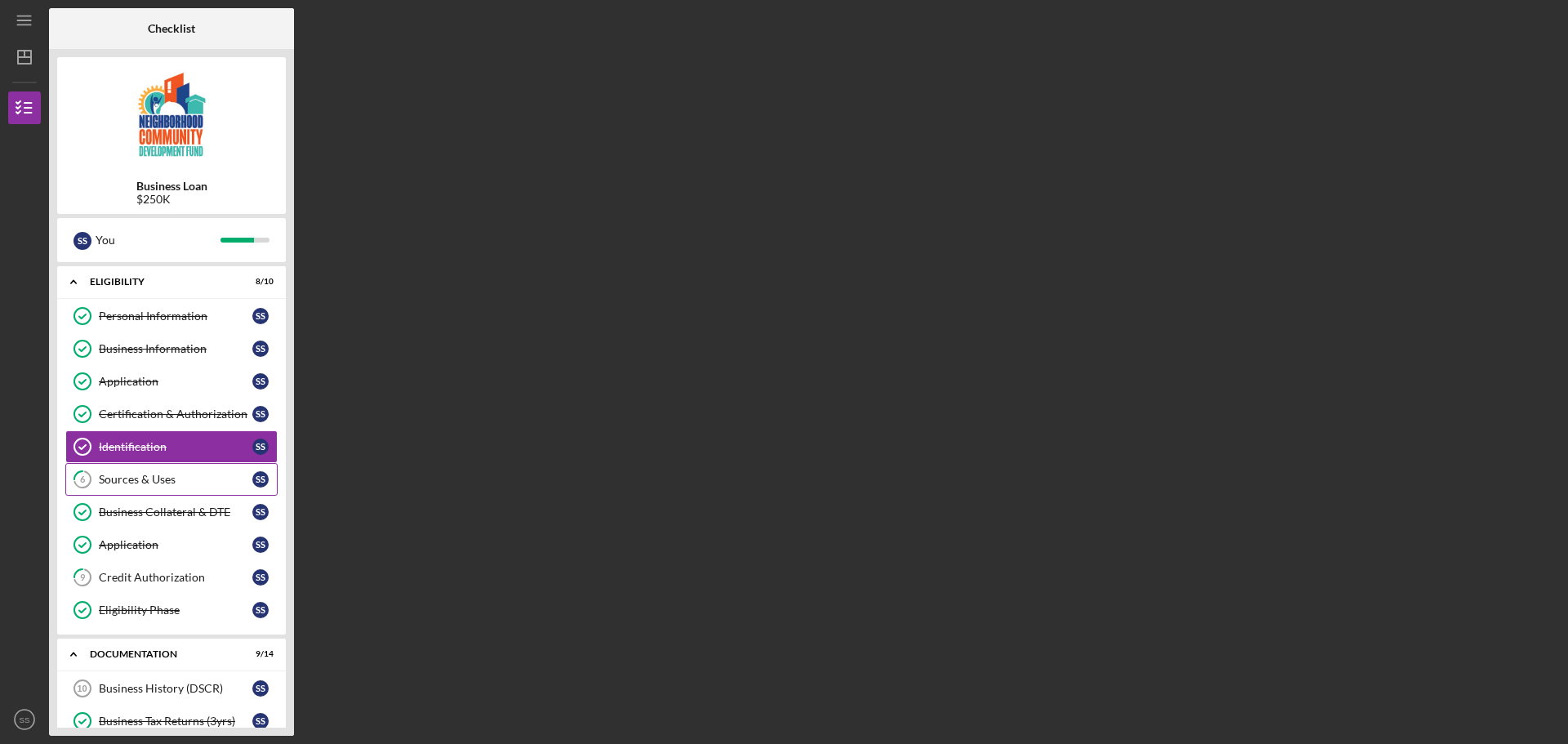
click at [182, 477] on div "Sources & Uses" at bounding box center [175, 478] width 153 height 13
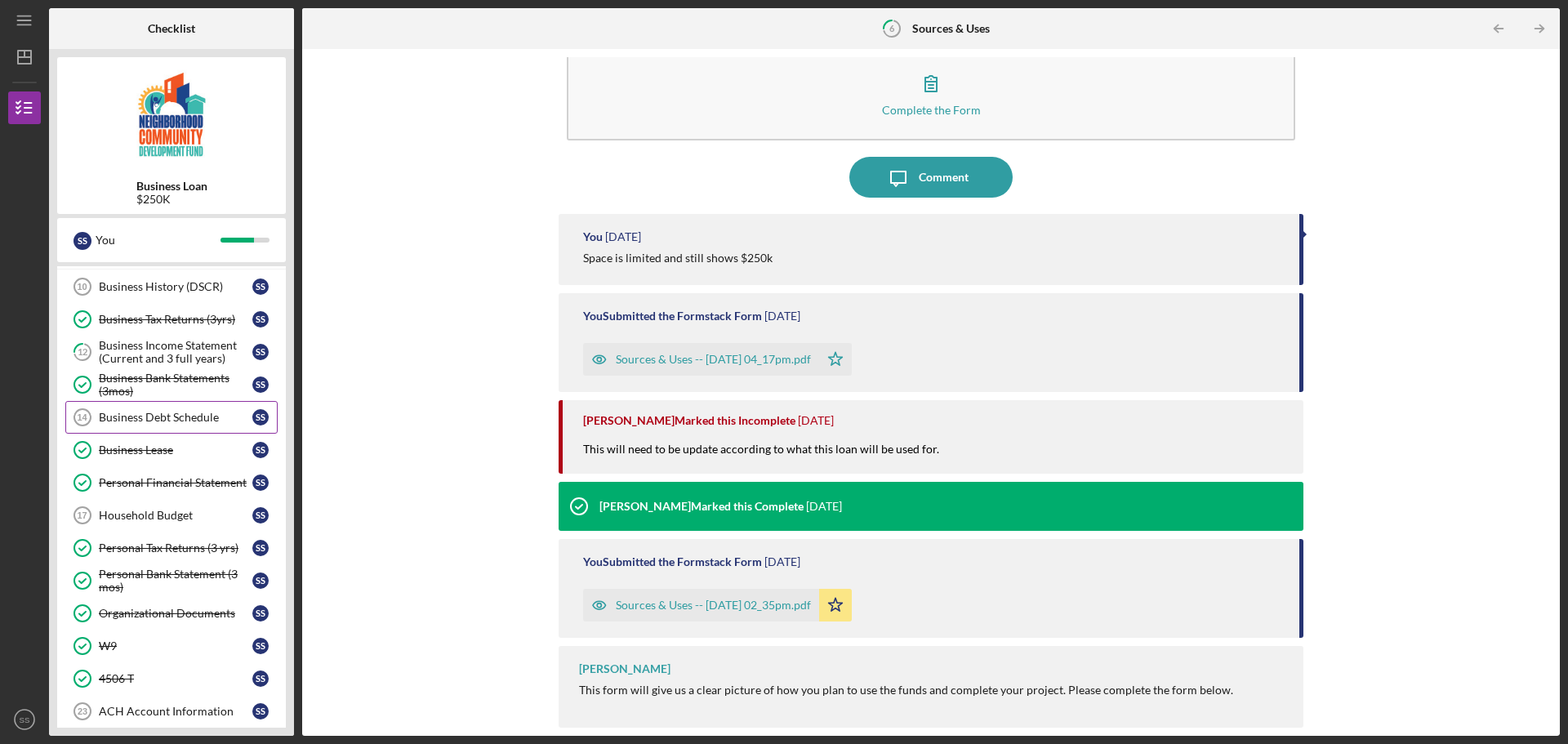
scroll to position [373, 0]
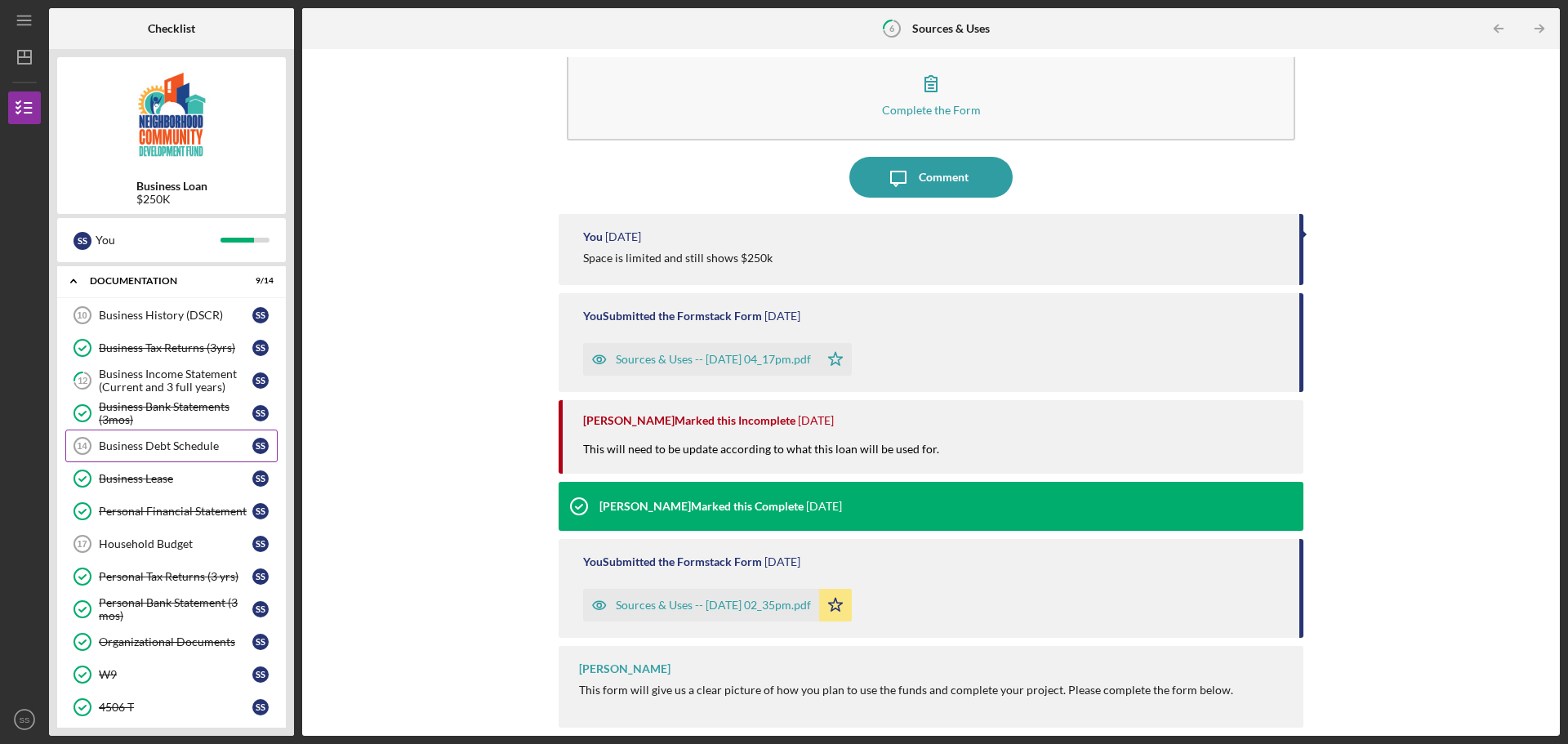
click at [194, 450] on div "Business Debt Schedule" at bounding box center [175, 446] width 153 height 13
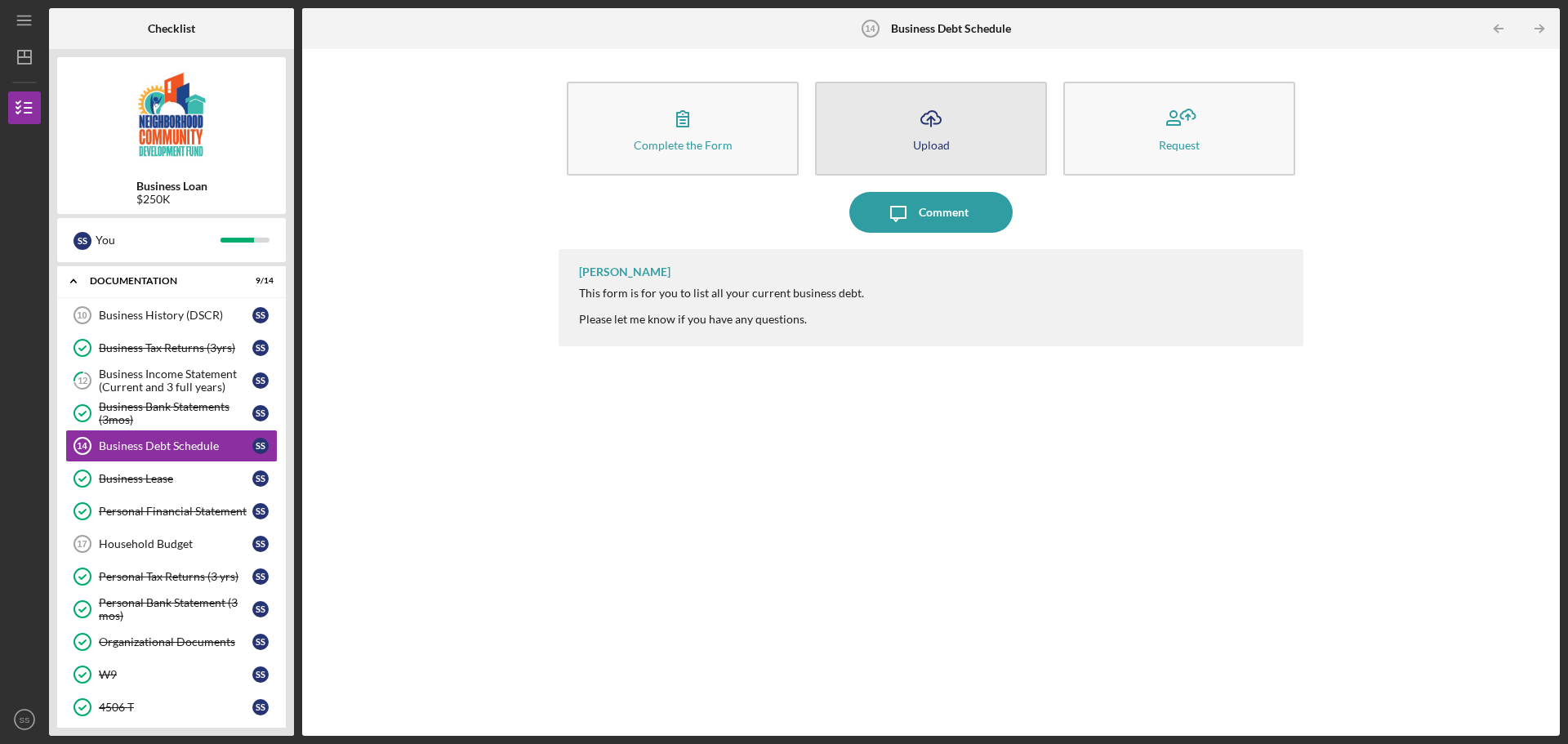
click at [934, 144] on div "Upload" at bounding box center [931, 145] width 37 height 12
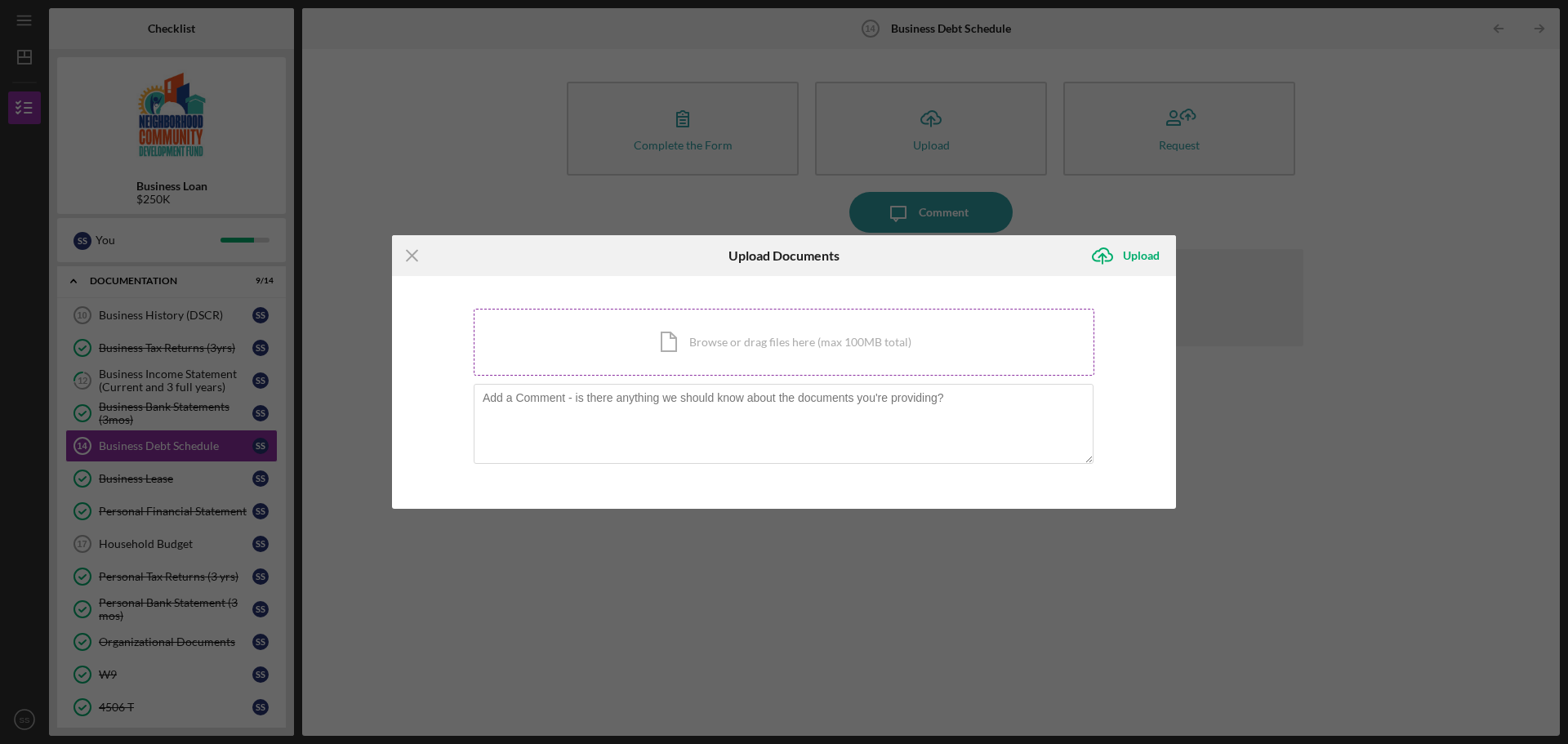
click at [680, 336] on div "Icon/Document Browse or drag files here (max 100MB total) Tap to choose files o…" at bounding box center [784, 341] width 620 height 67
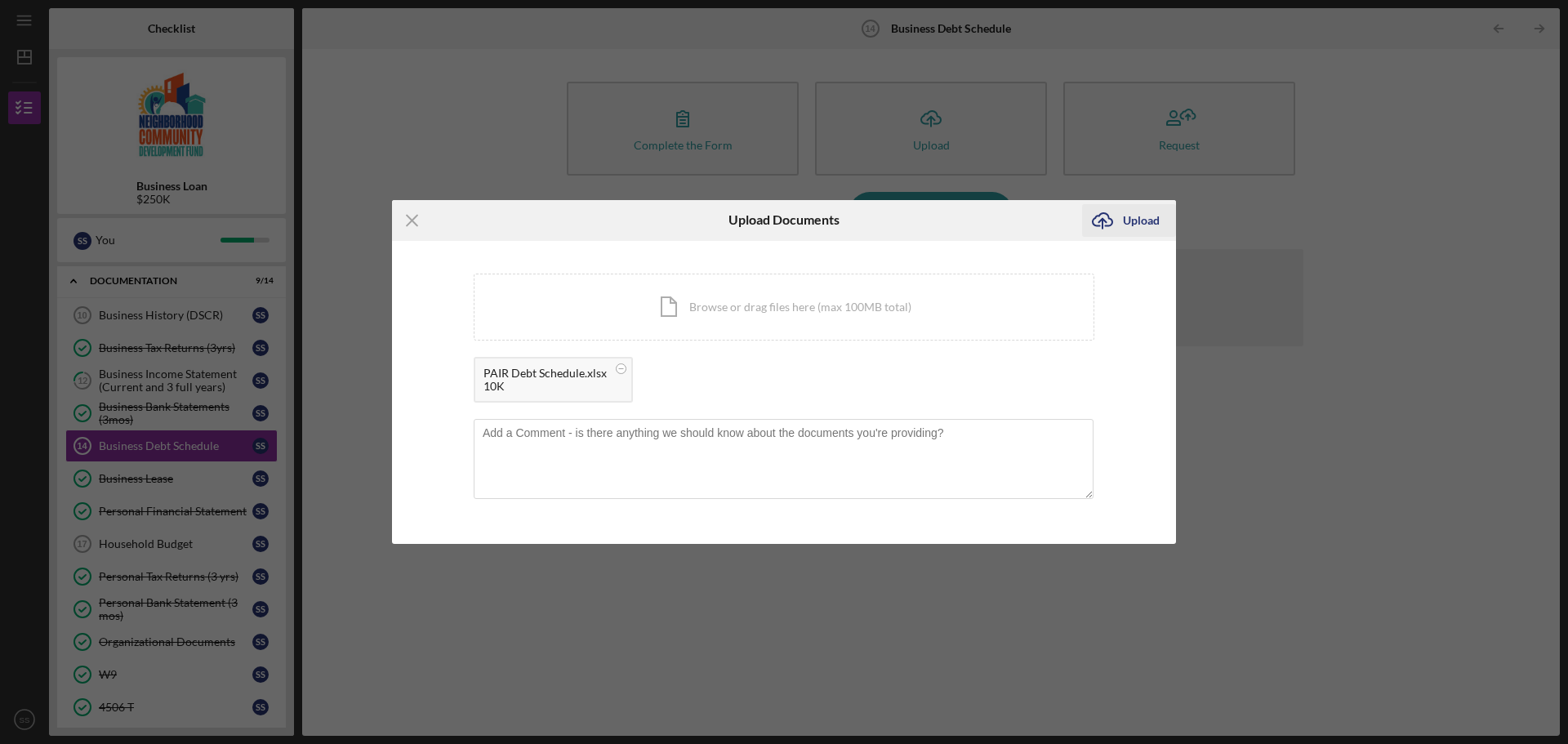
click at [1136, 223] on div "Upload" at bounding box center [1140, 220] width 37 height 33
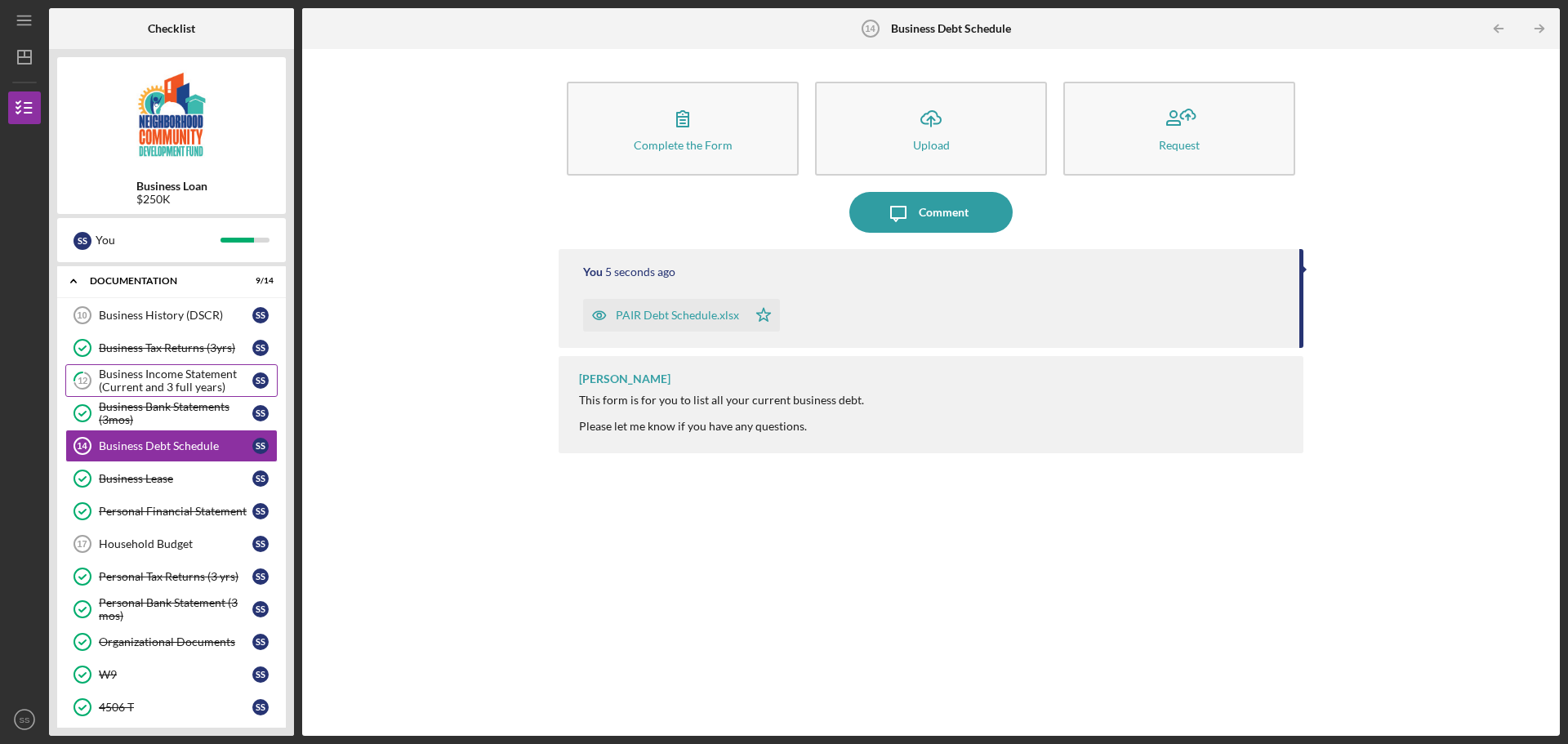
click at [161, 384] on div "Business Income Statement (Current and 3 full years)" at bounding box center [175, 380] width 153 height 26
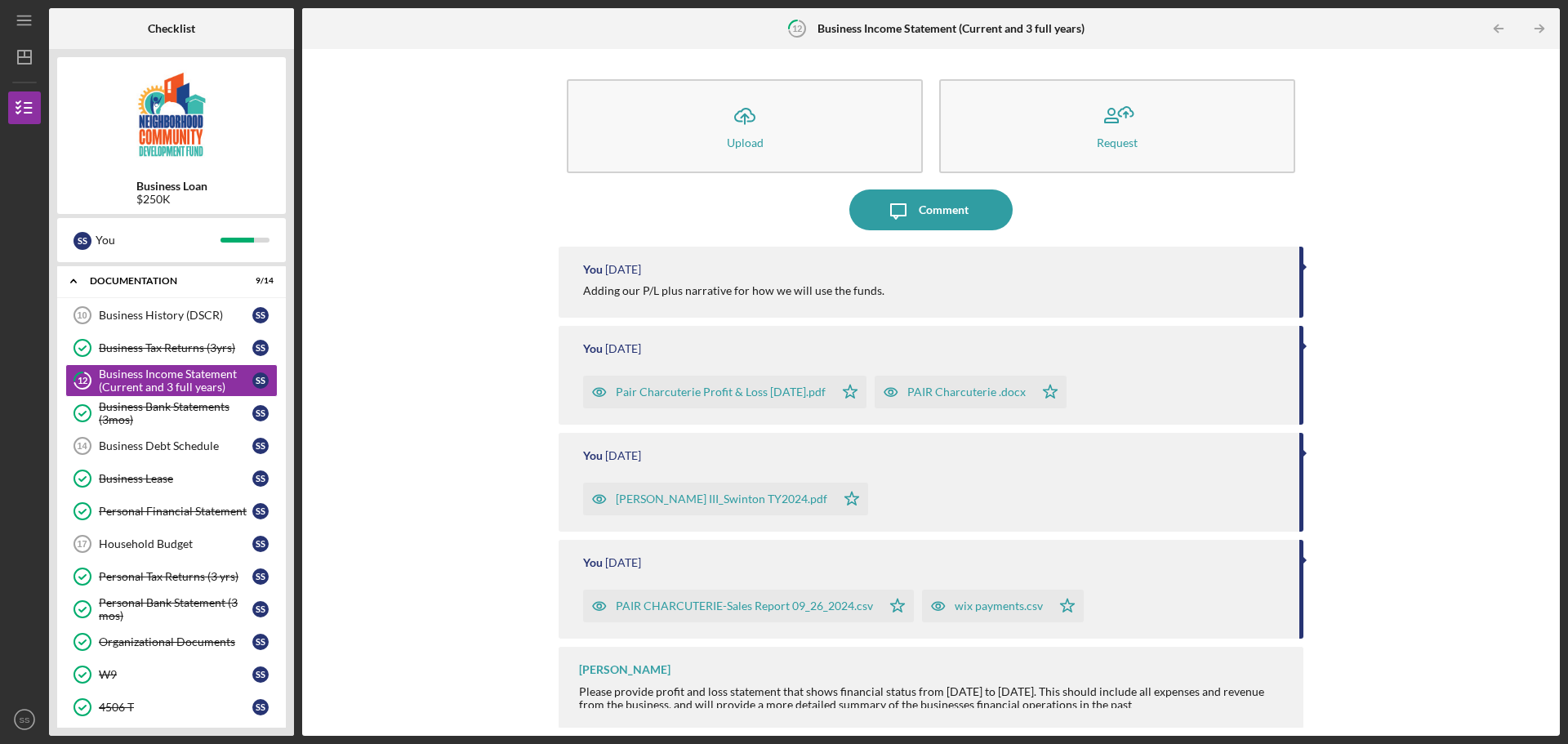
scroll to position [3, 0]
click at [972, 392] on div "PAIR Charcuterie .docx" at bounding box center [965, 391] width 118 height 13
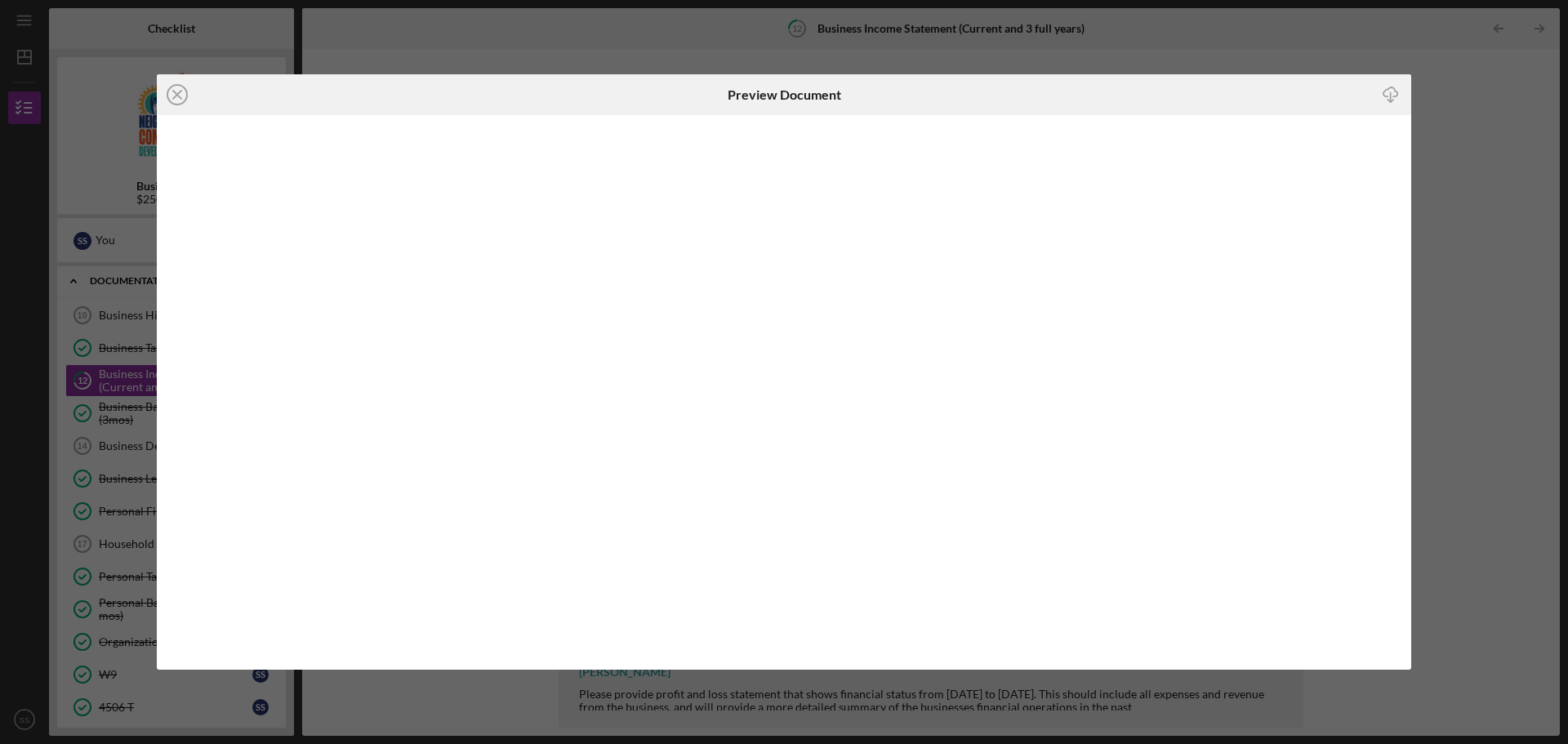
click at [1481, 177] on div "Icon/Close Preview Document Icon/Download" at bounding box center [784, 372] width 1568 height 744
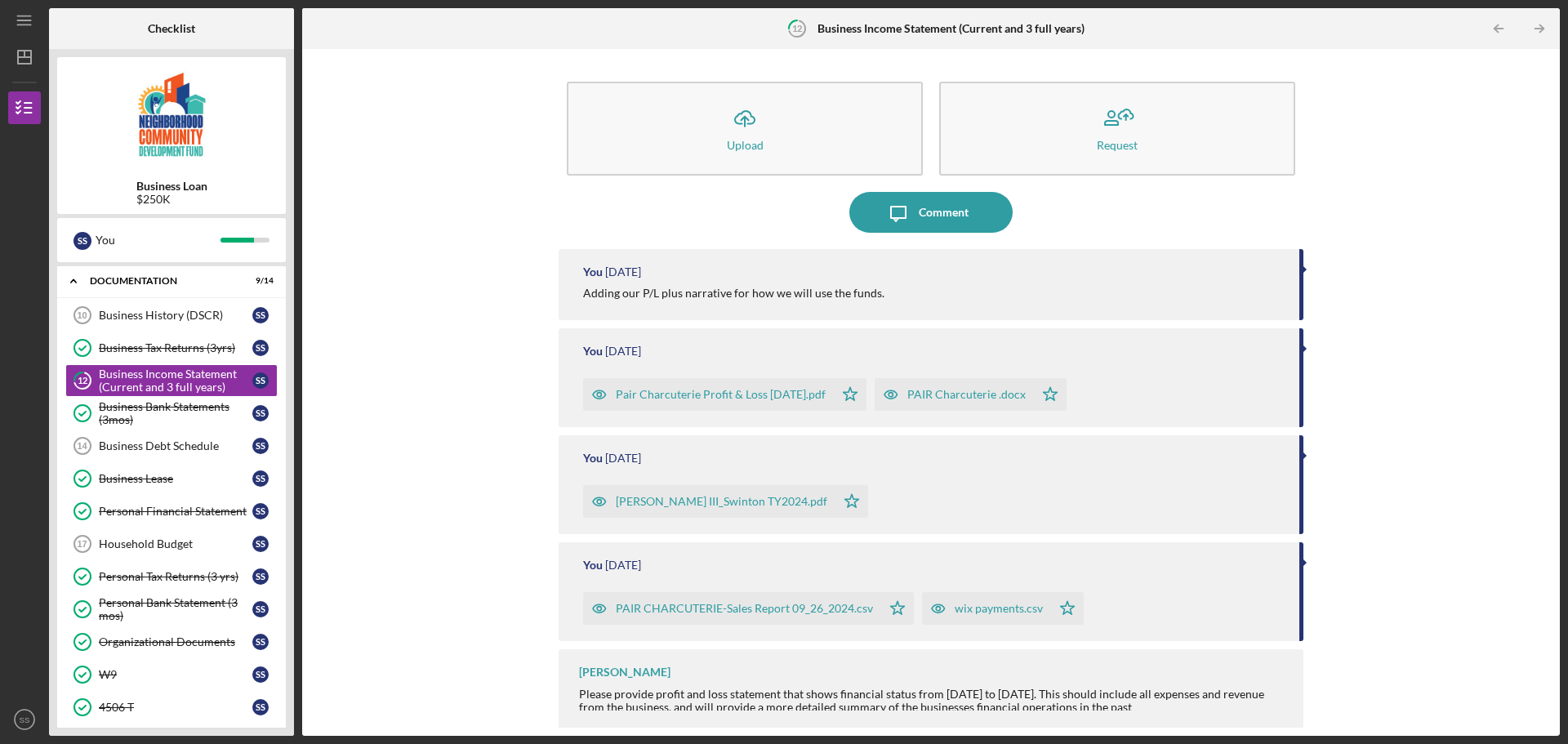
click at [769, 398] on div "Pair Charcuterie Profit & Loss 6.30.25.pdf" at bounding box center [720, 394] width 210 height 13
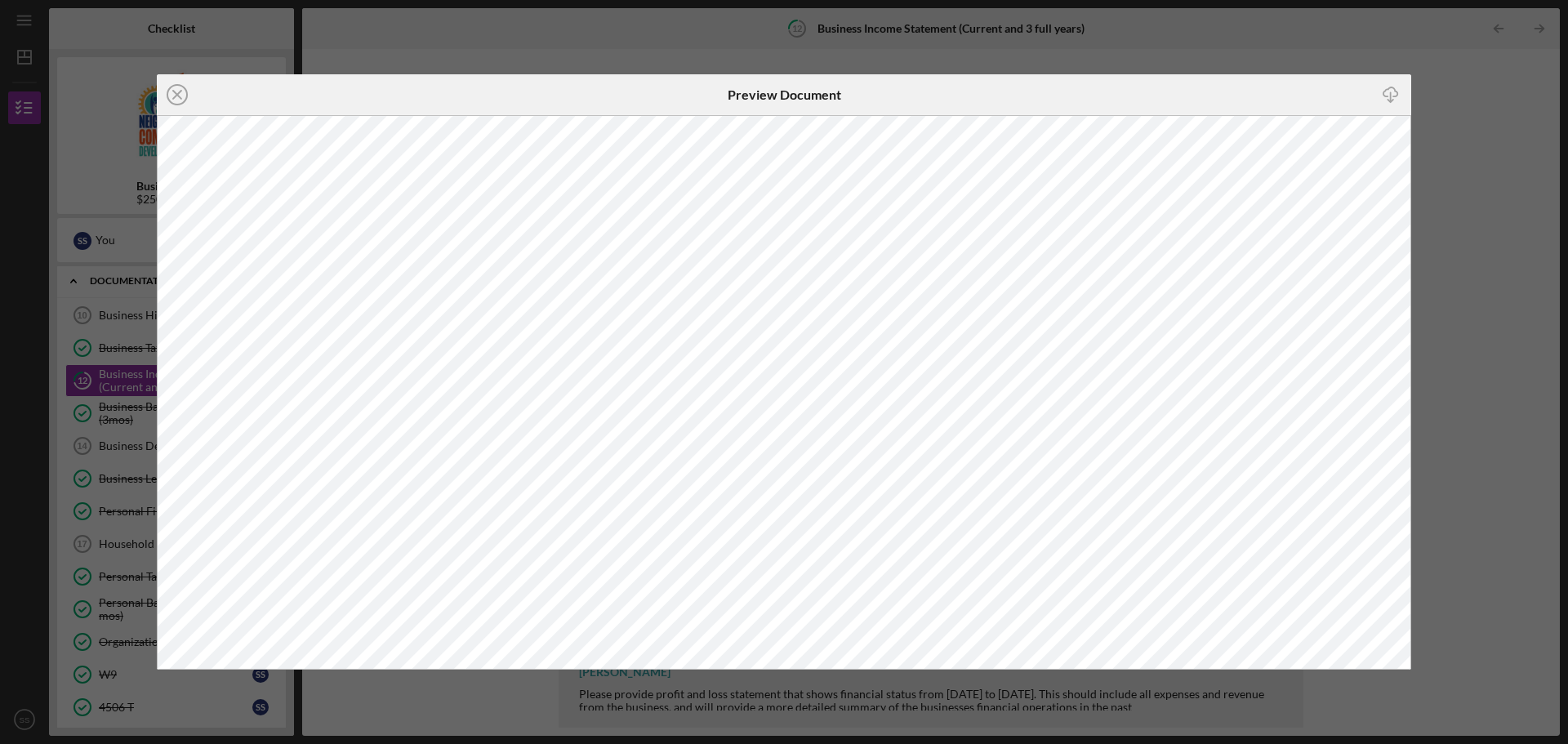
click at [1474, 358] on div "Icon/Close Preview Document Icon/Download" at bounding box center [784, 372] width 1568 height 744
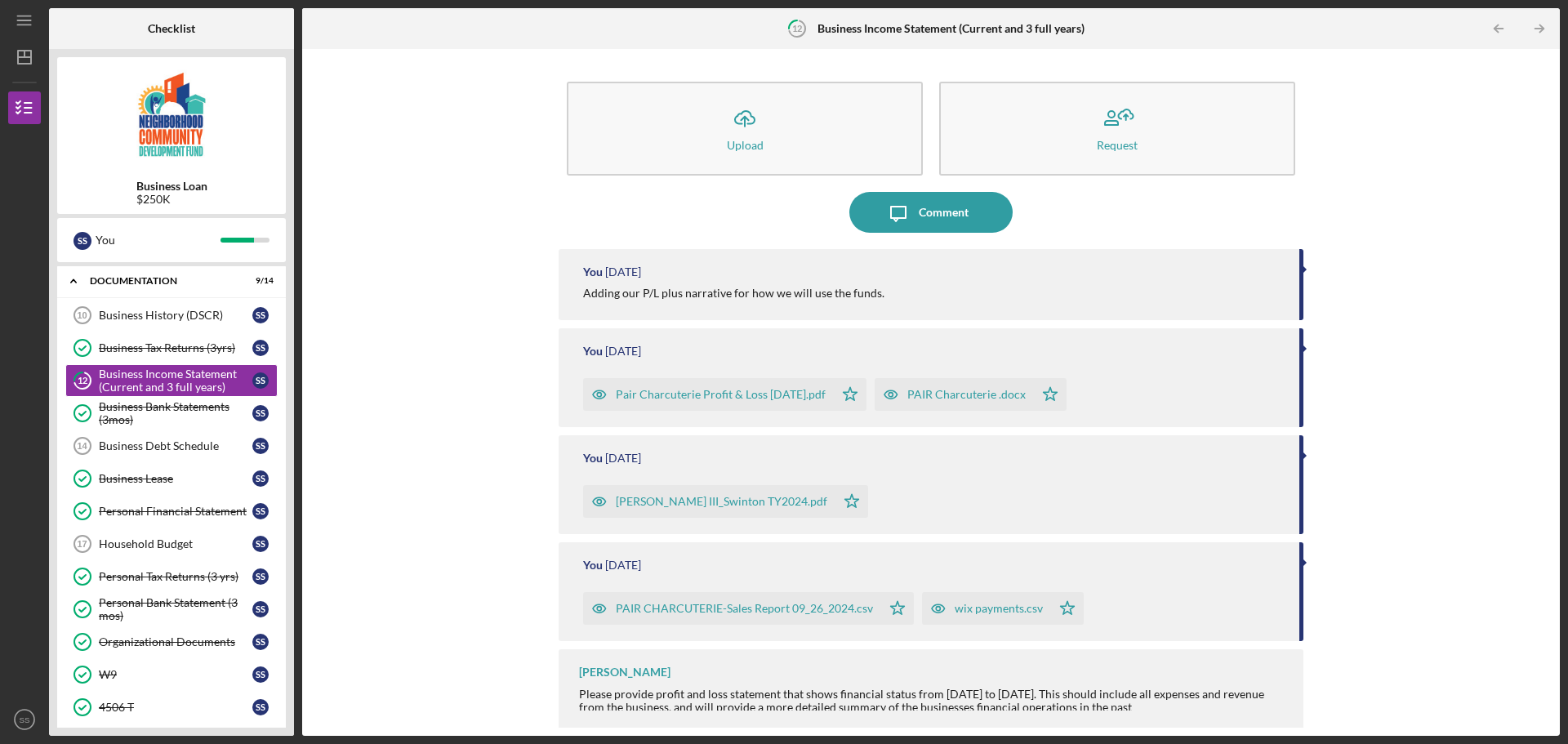
click at [714, 506] on div "Betts III_Swinton TY2024.pdf" at bounding box center [721, 501] width 212 height 13
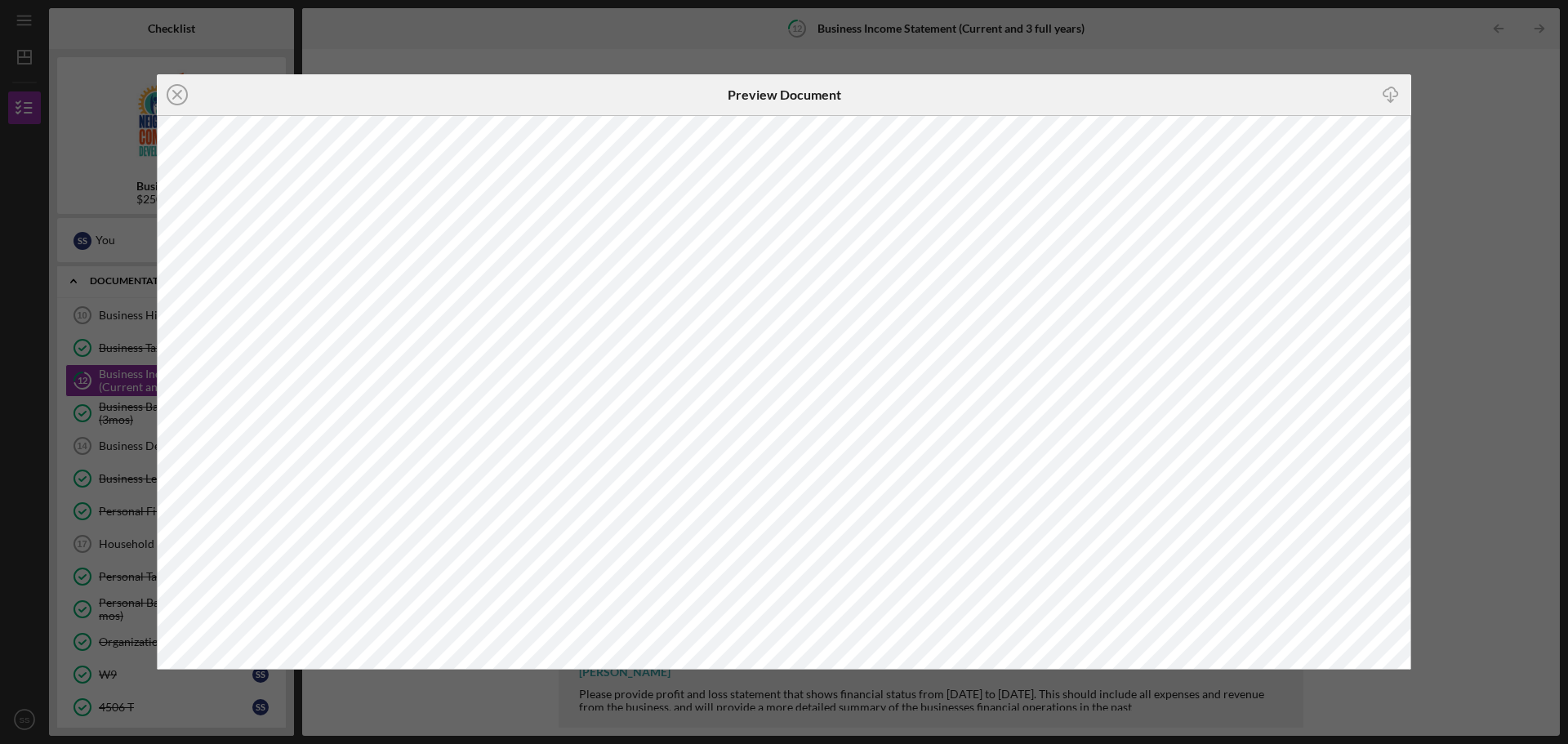
click at [1449, 122] on div "Icon/Close Preview Document Icon/Download" at bounding box center [784, 372] width 1568 height 744
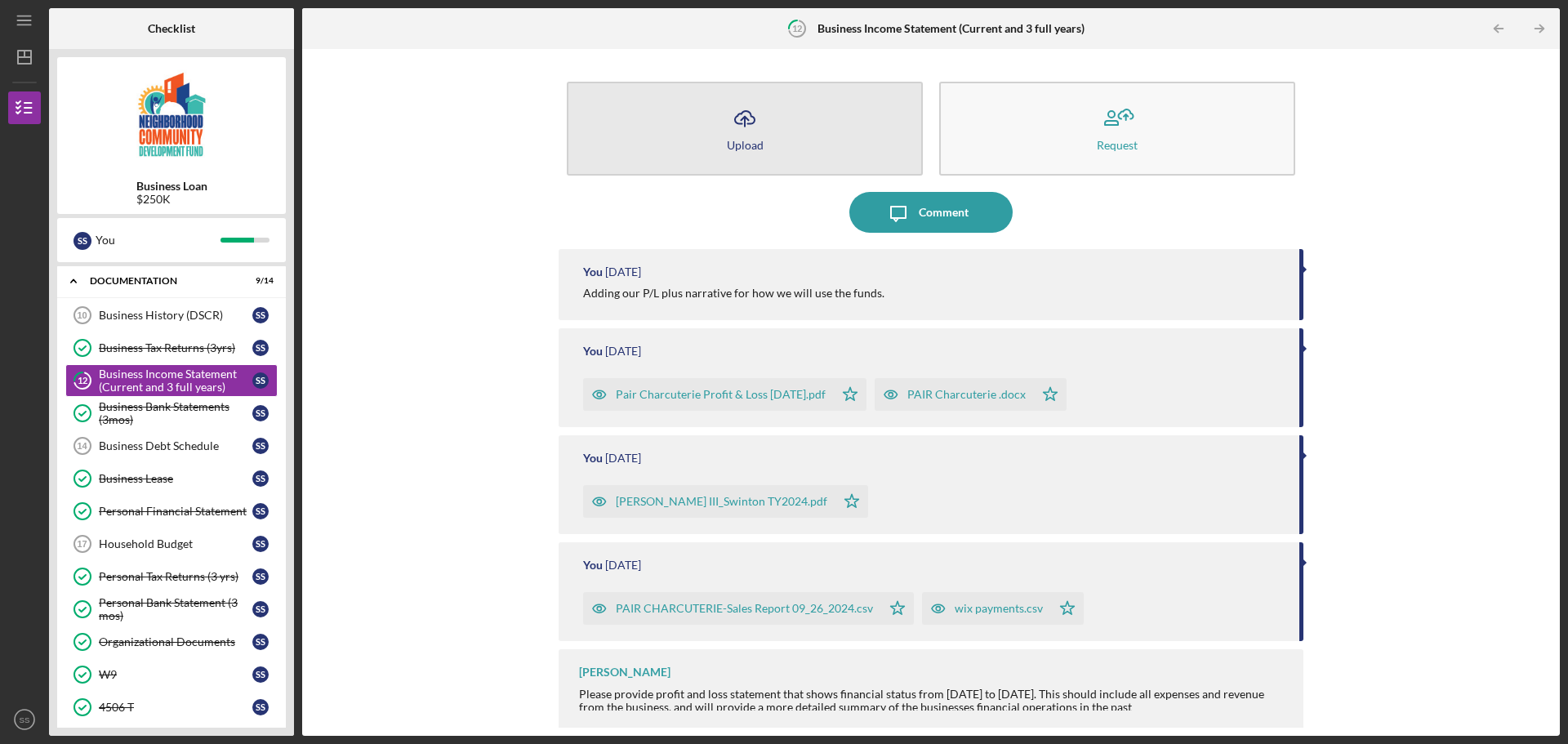
click at [731, 139] on div "Upload" at bounding box center [745, 145] width 37 height 12
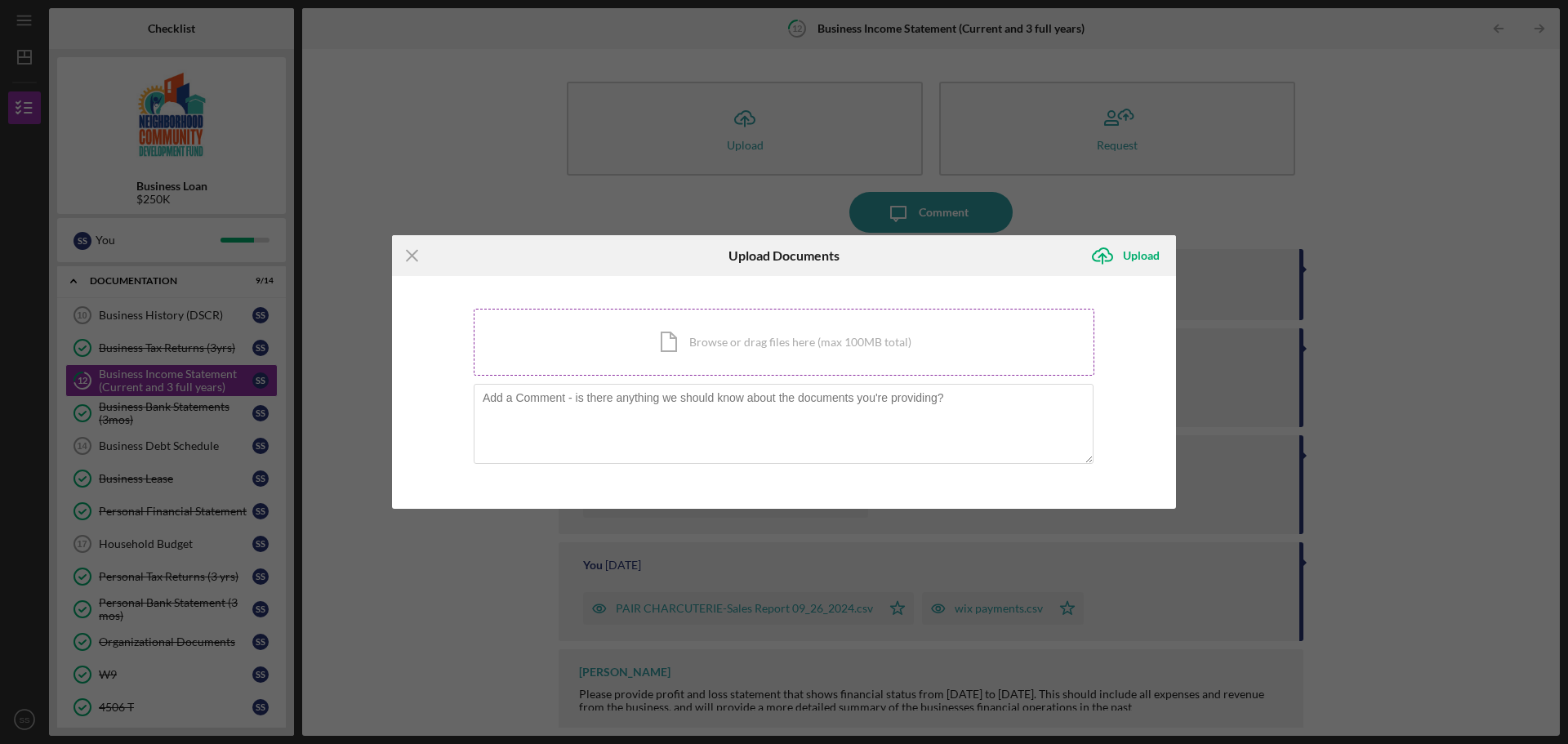
click at [751, 346] on div "Icon/Document Browse or drag files here (max 100MB total) Tap to choose files o…" at bounding box center [784, 341] width 620 height 67
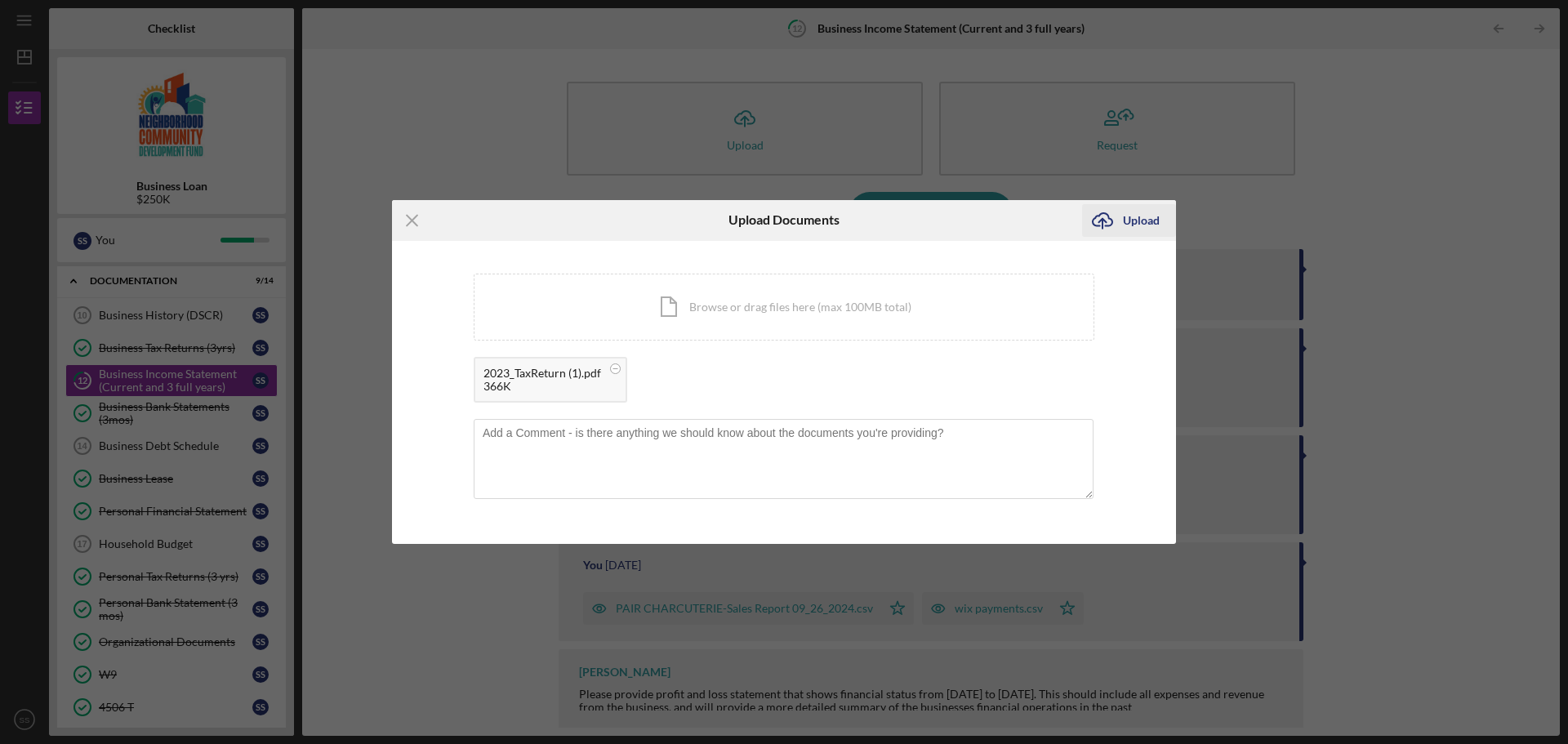
click at [1157, 215] on div "Upload" at bounding box center [1140, 220] width 37 height 33
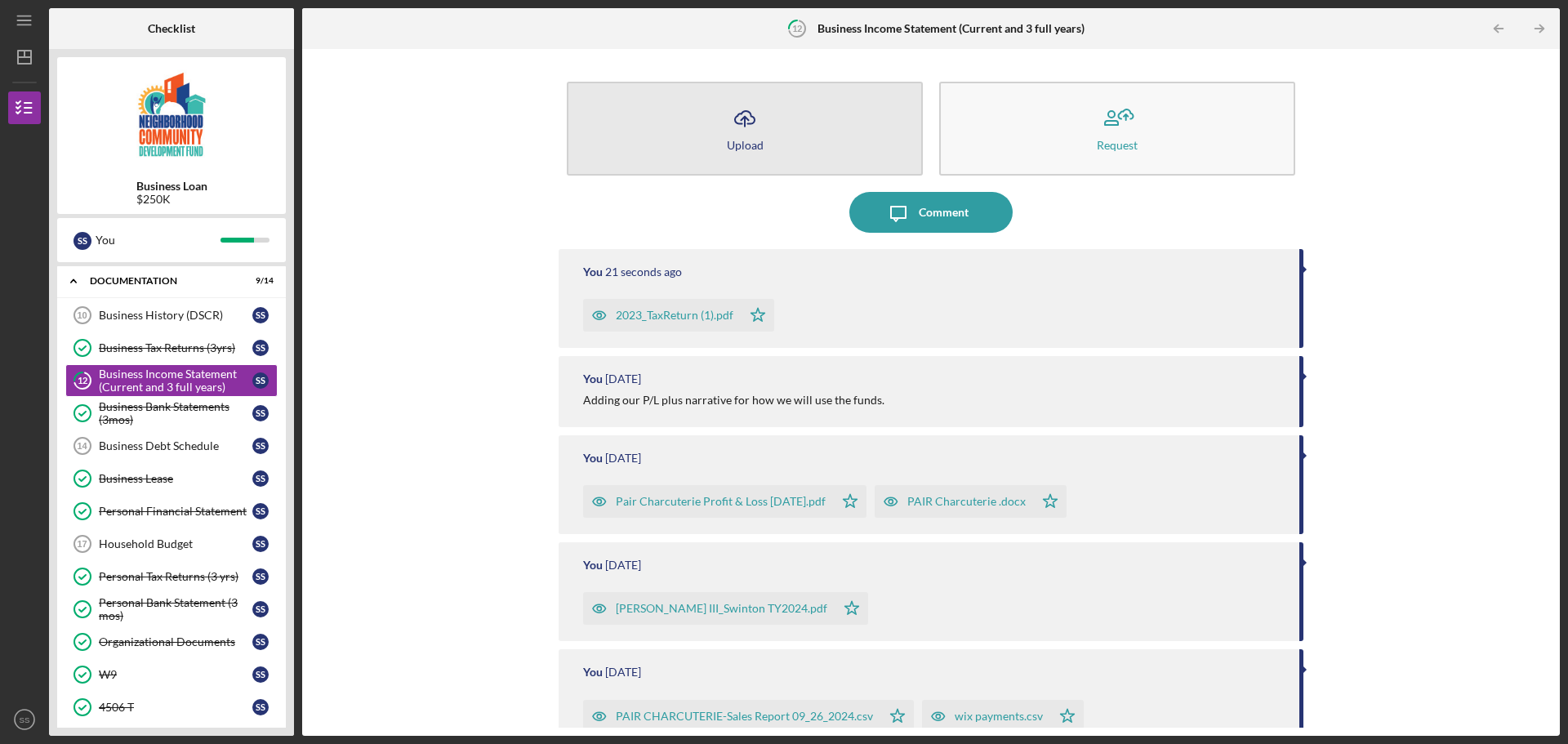
click at [752, 128] on icon "Icon/Upload" at bounding box center [744, 118] width 41 height 41
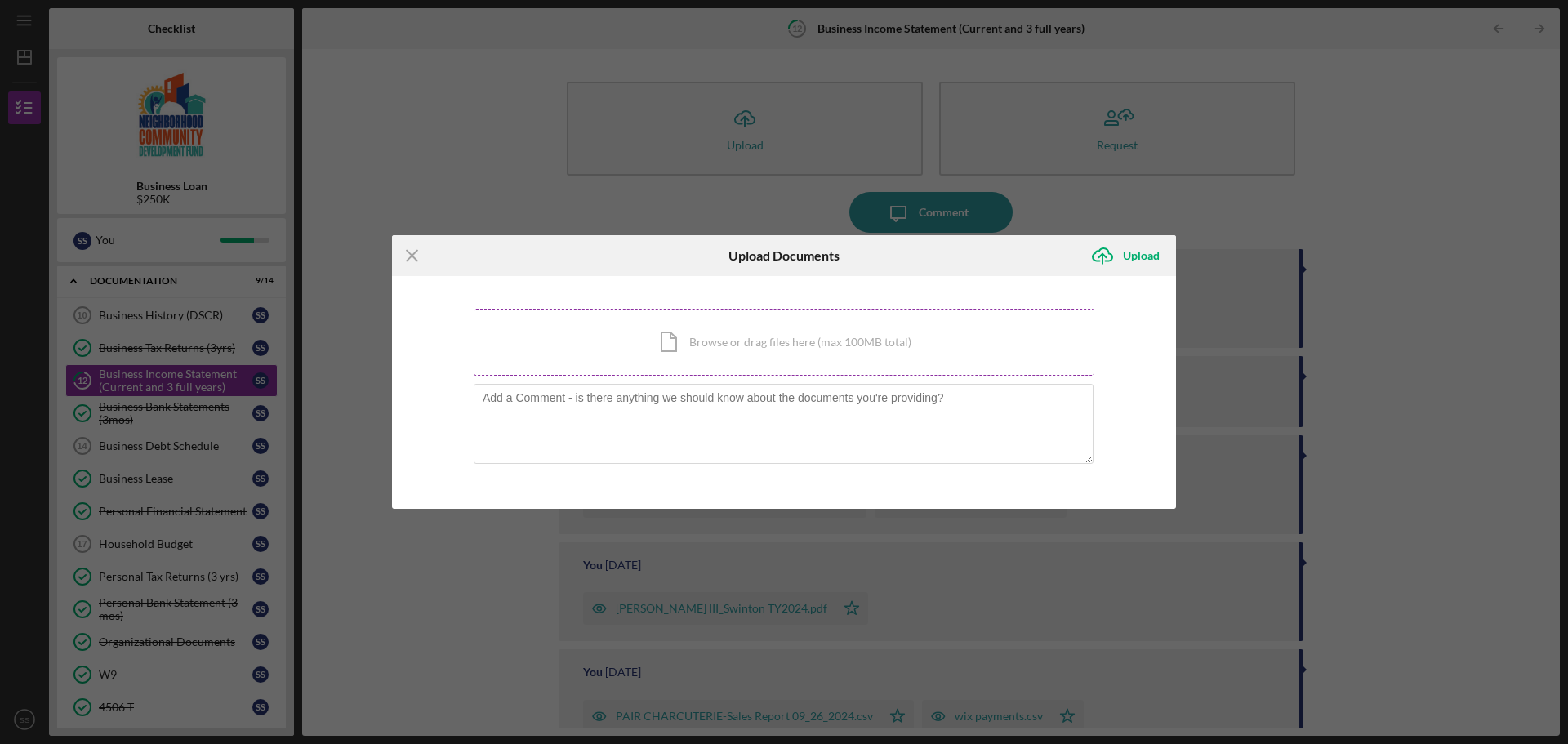
click at [744, 351] on div "Icon/Document Browse or drag files here (max 100MB total) Tap to choose files o…" at bounding box center [784, 341] width 620 height 67
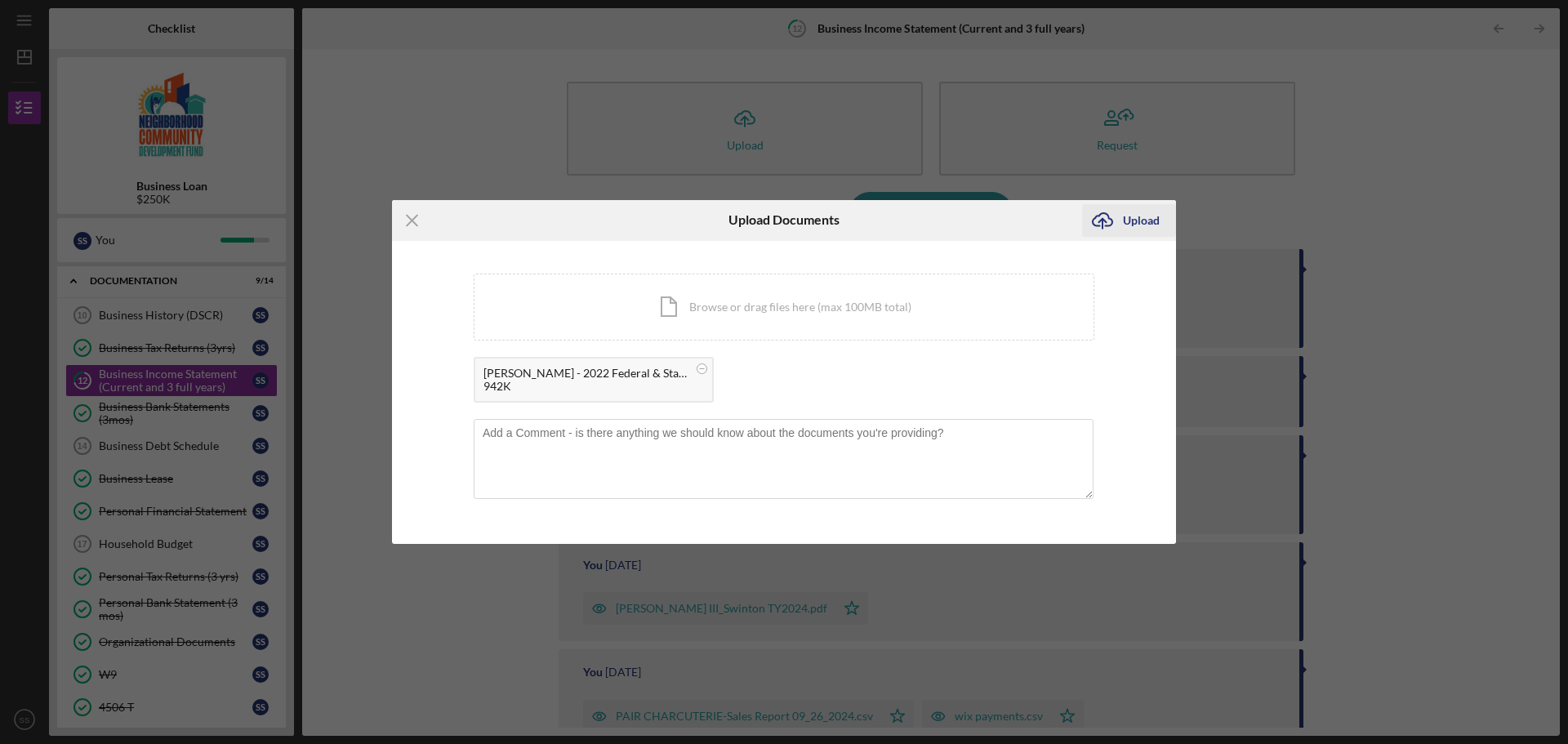
click at [1140, 226] on div "Upload" at bounding box center [1140, 220] width 37 height 33
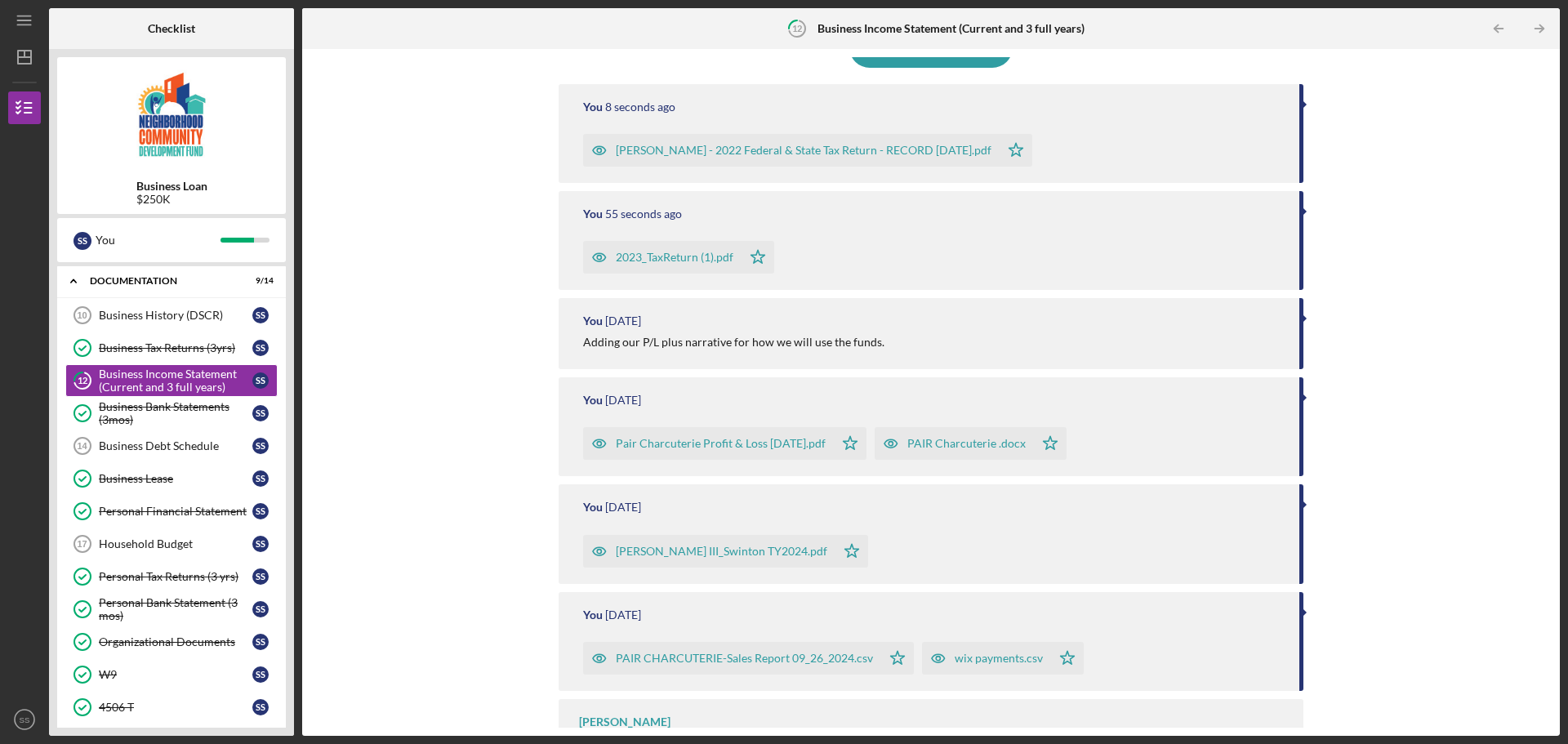
scroll to position [136, 0]
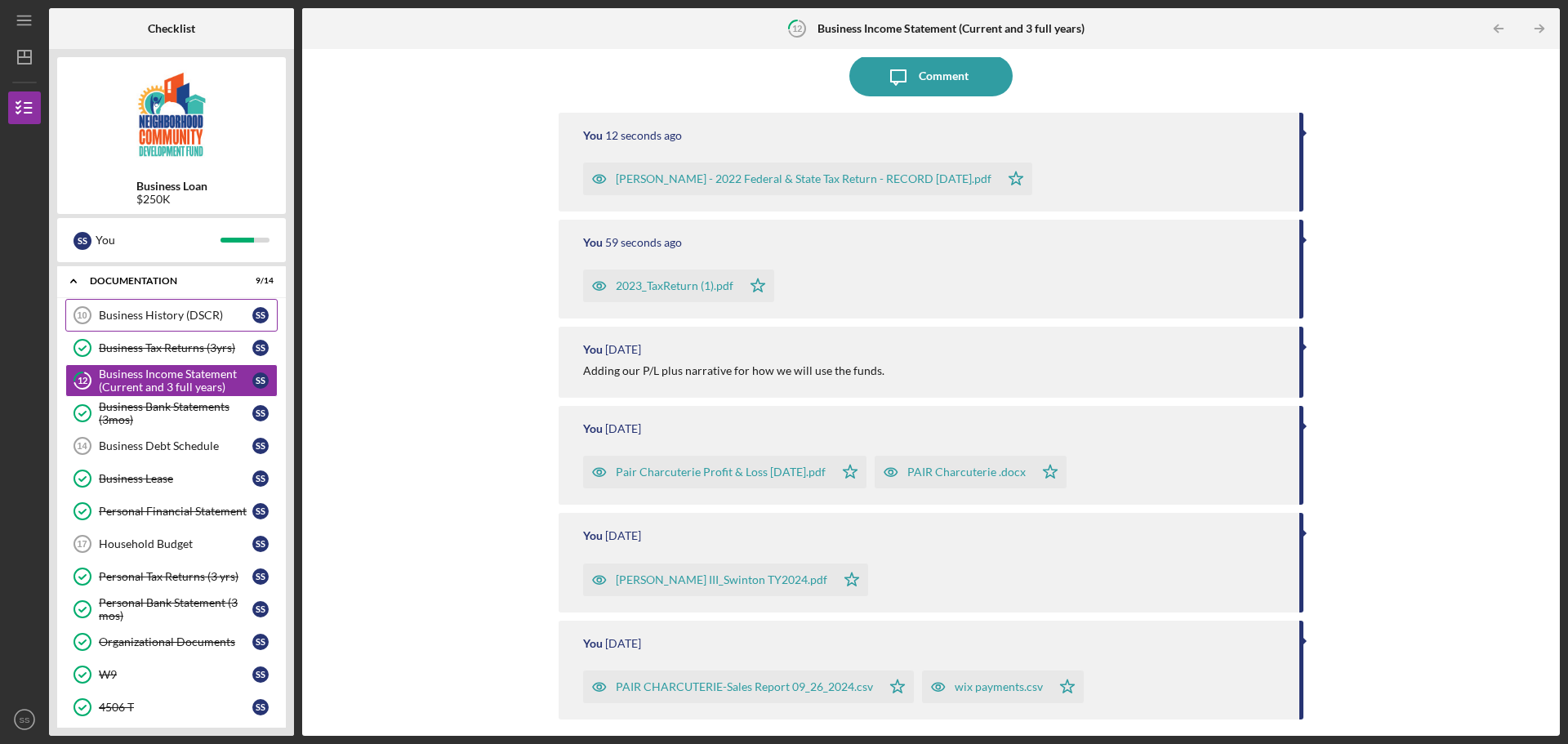
click at [197, 317] on div "Business History (DSCR)" at bounding box center [175, 314] width 153 height 13
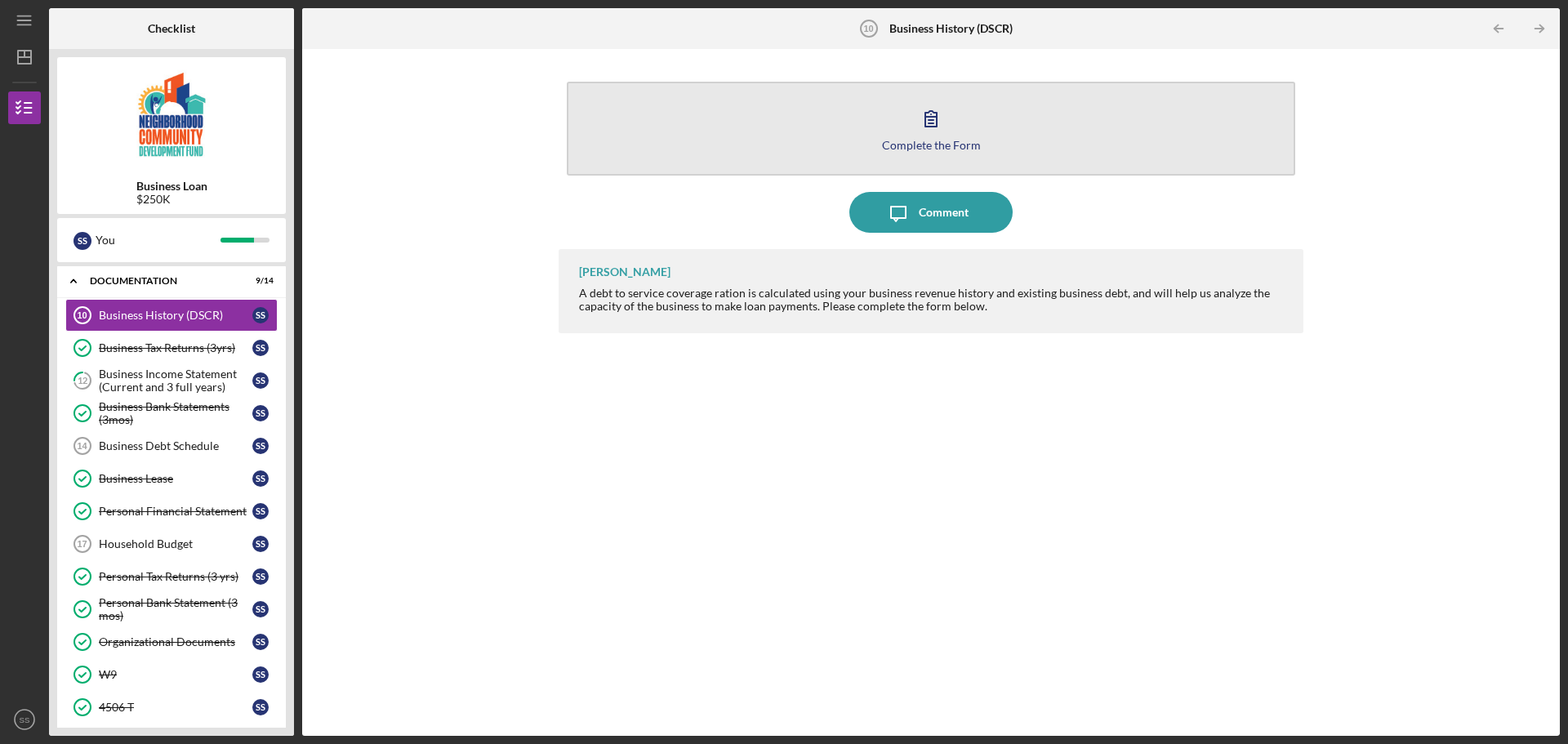
click at [930, 149] on div "Complete the Form" at bounding box center [931, 145] width 98 height 12
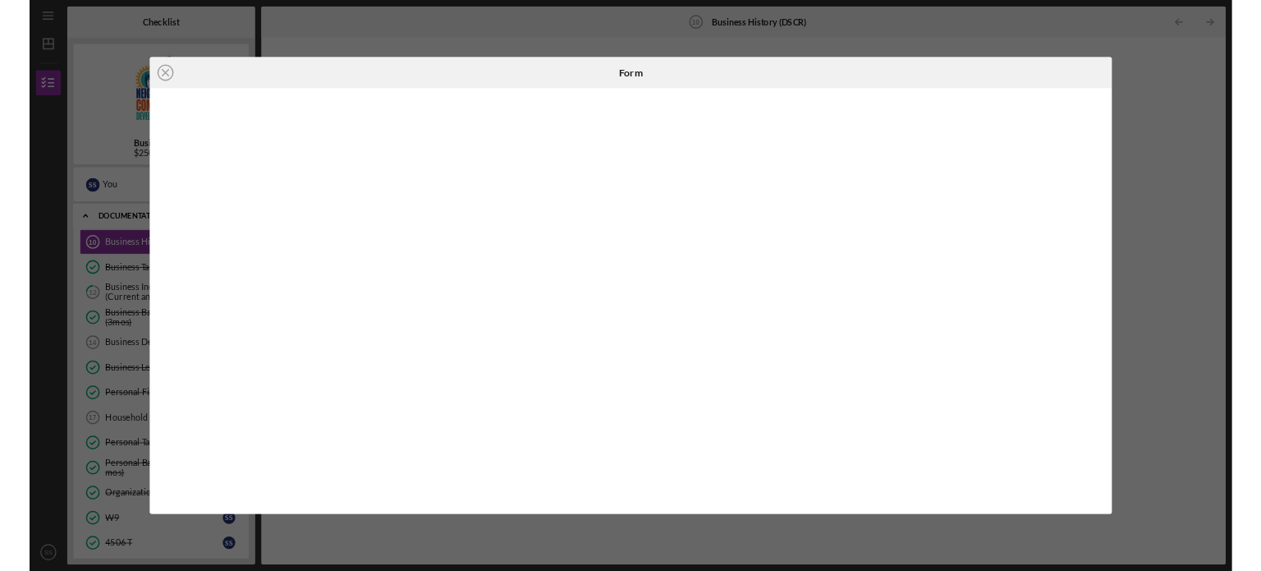
scroll to position [374, 0]
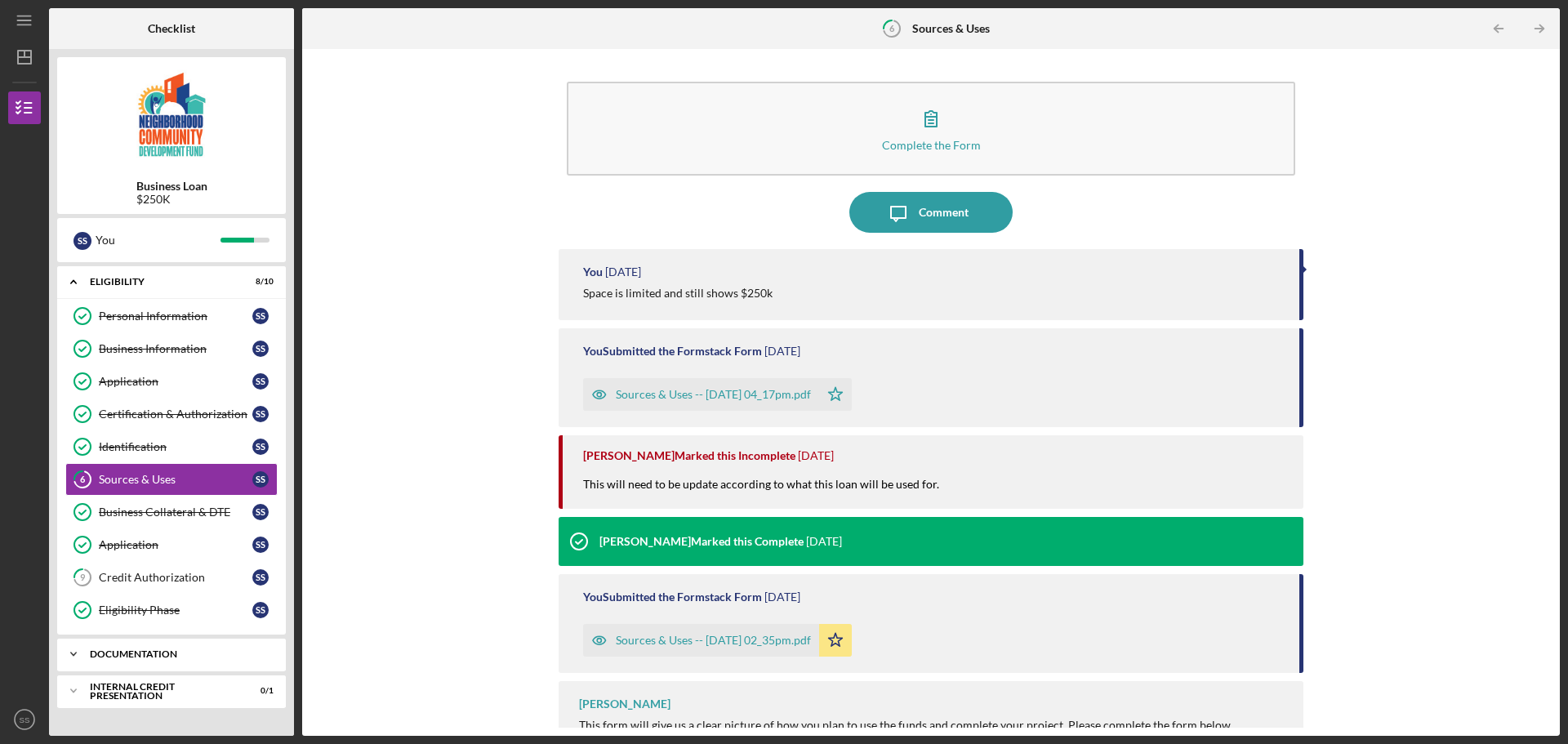
click at [71, 646] on icon "Icon/Expander" at bounding box center [73, 653] width 33 height 33
click at [164, 354] on div "Business Information" at bounding box center [175, 348] width 153 height 13
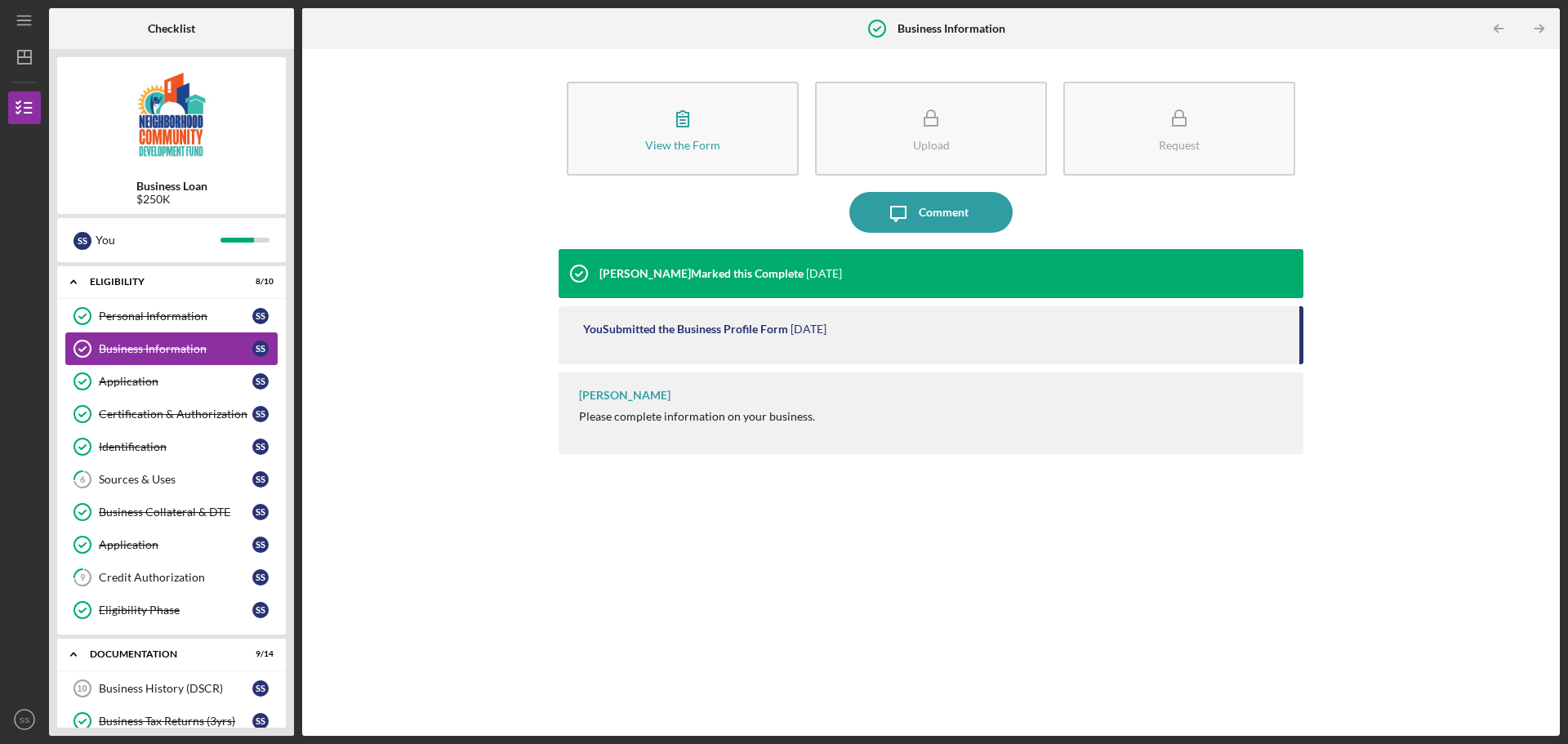
click at [199, 345] on div "Business Information" at bounding box center [175, 348] width 153 height 13
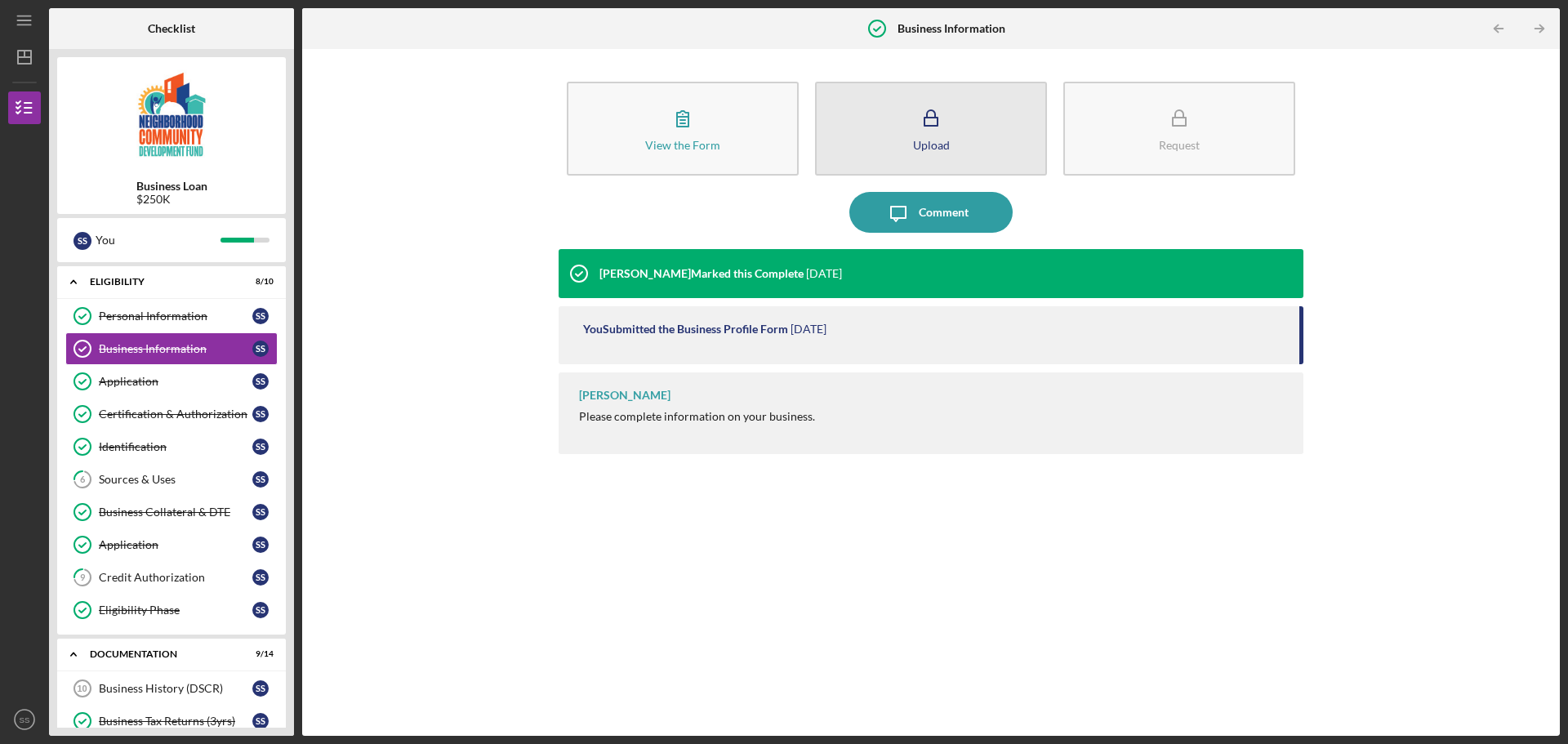
click at [905, 133] on button "Upload" at bounding box center [930, 128] width 232 height 93
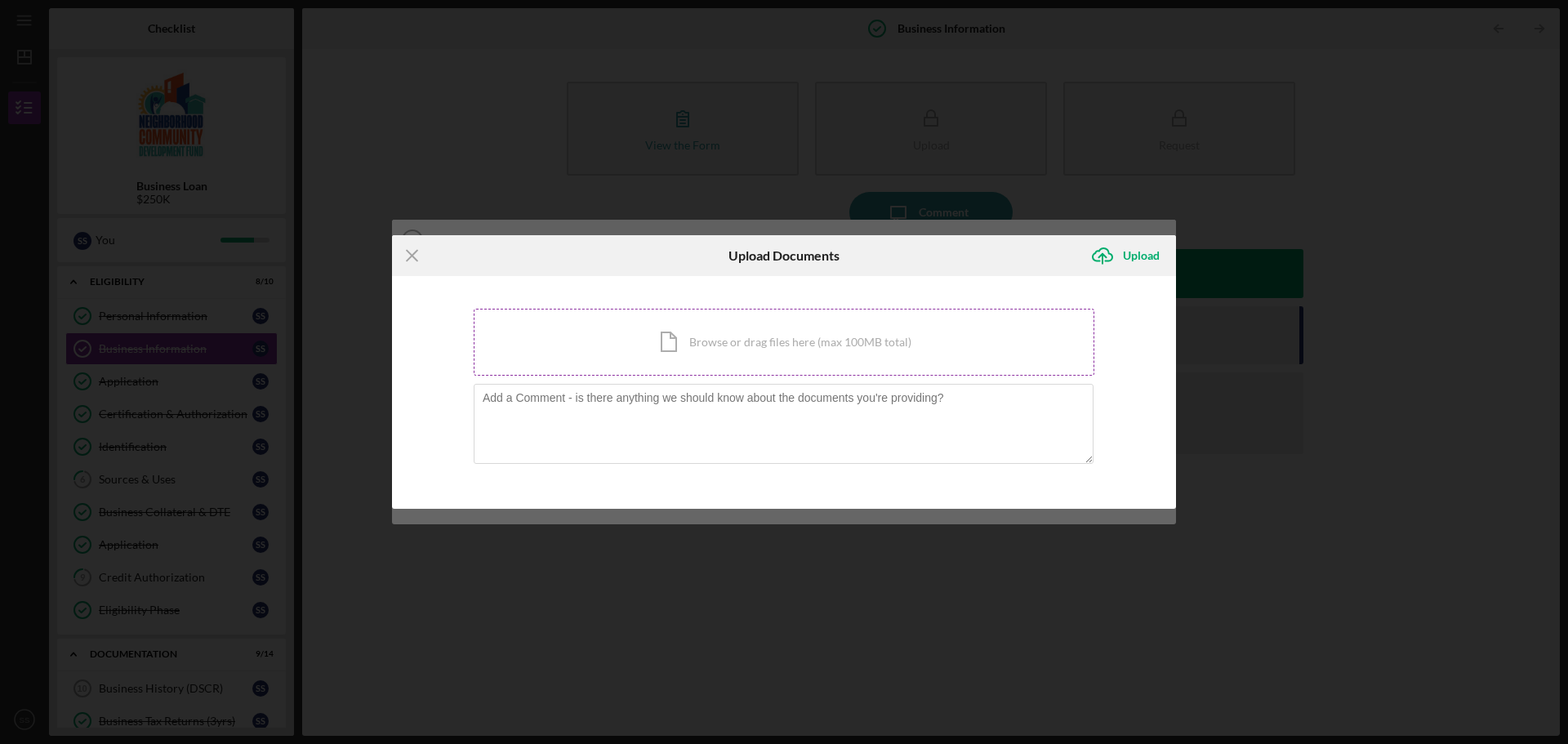
click at [765, 331] on div "Icon/Document Browse or drag files here (max 100MB total) Tap to choose files o…" at bounding box center [784, 341] width 620 height 67
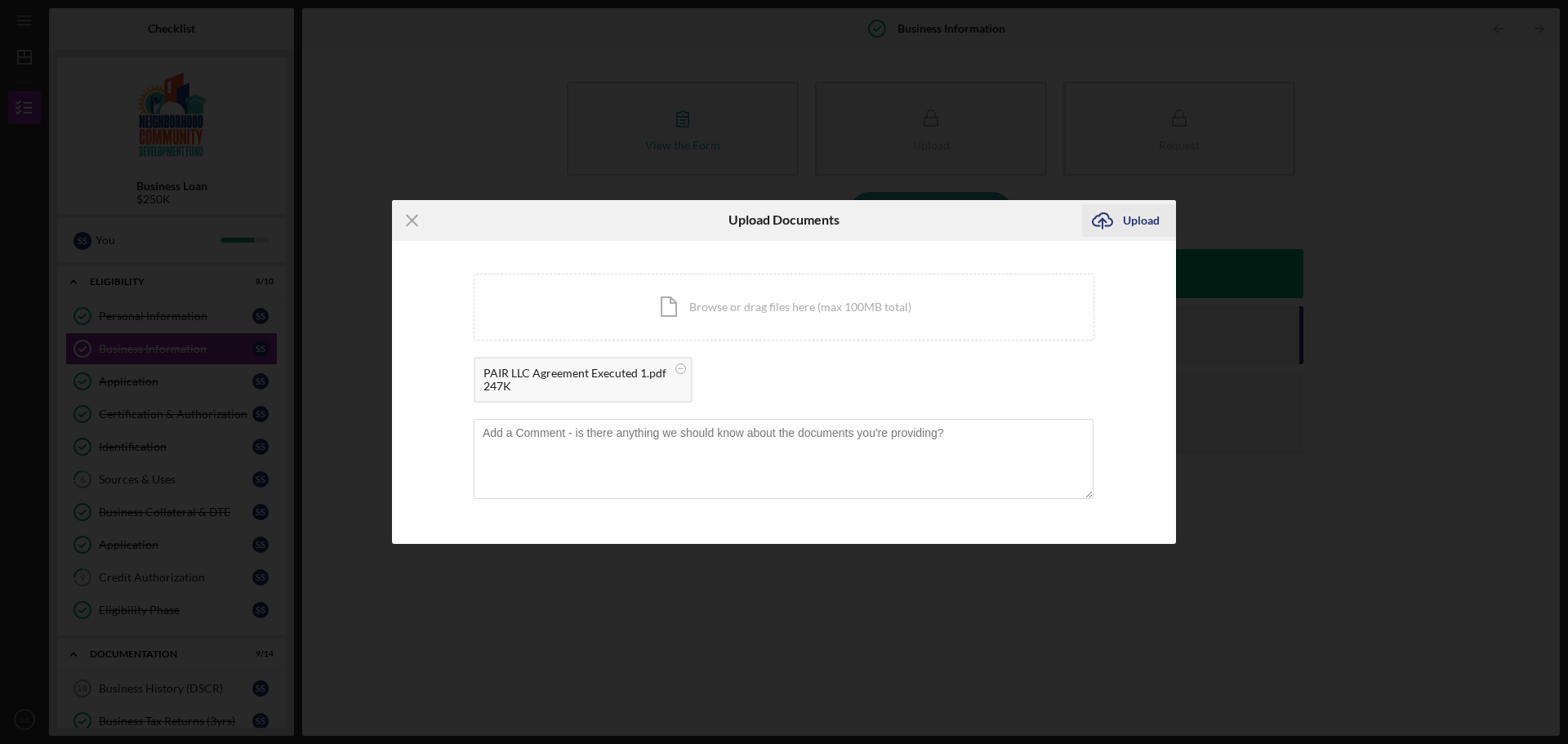
click at [1129, 221] on div "Upload" at bounding box center [1140, 220] width 37 height 33
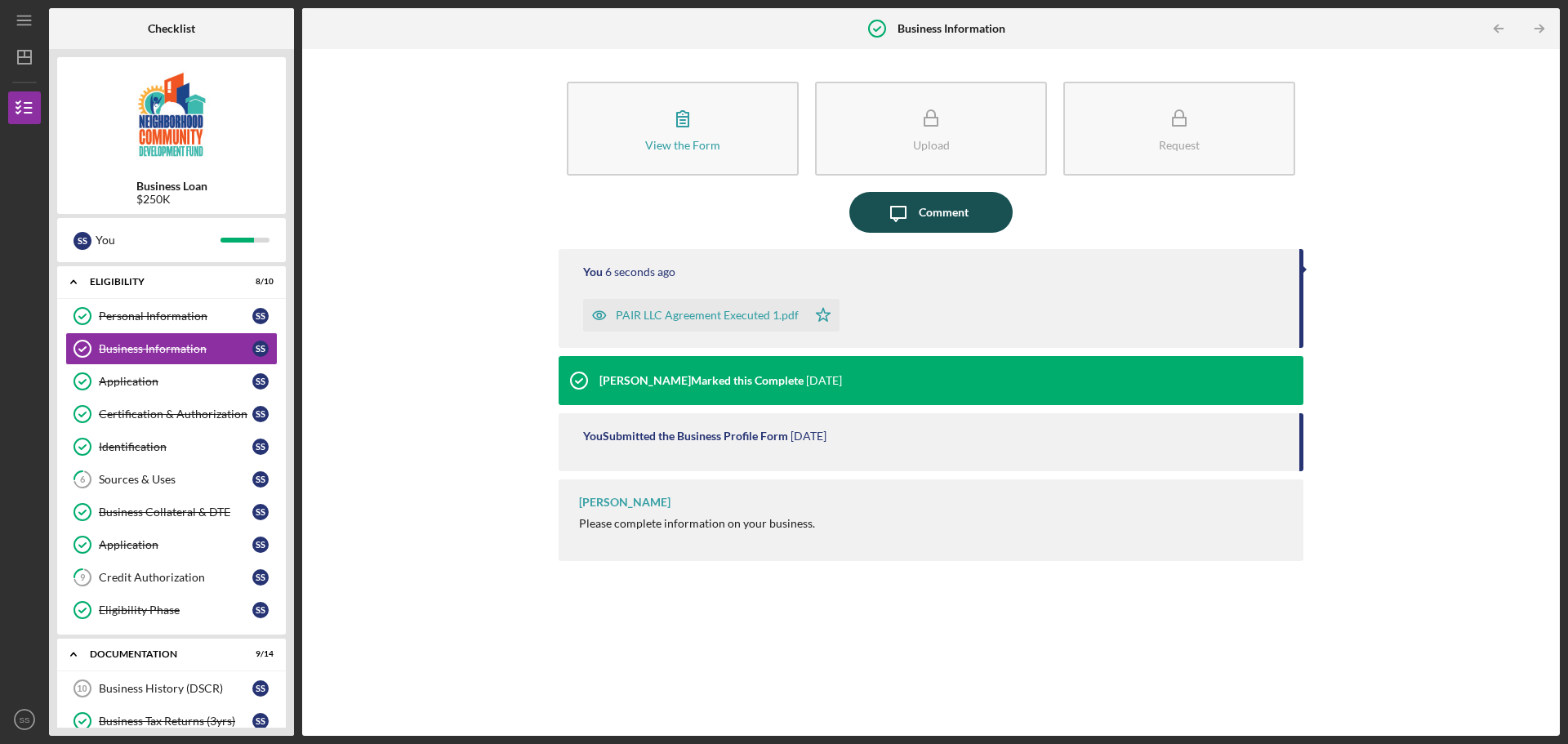
click at [944, 208] on div "Comment" at bounding box center [944, 212] width 50 height 41
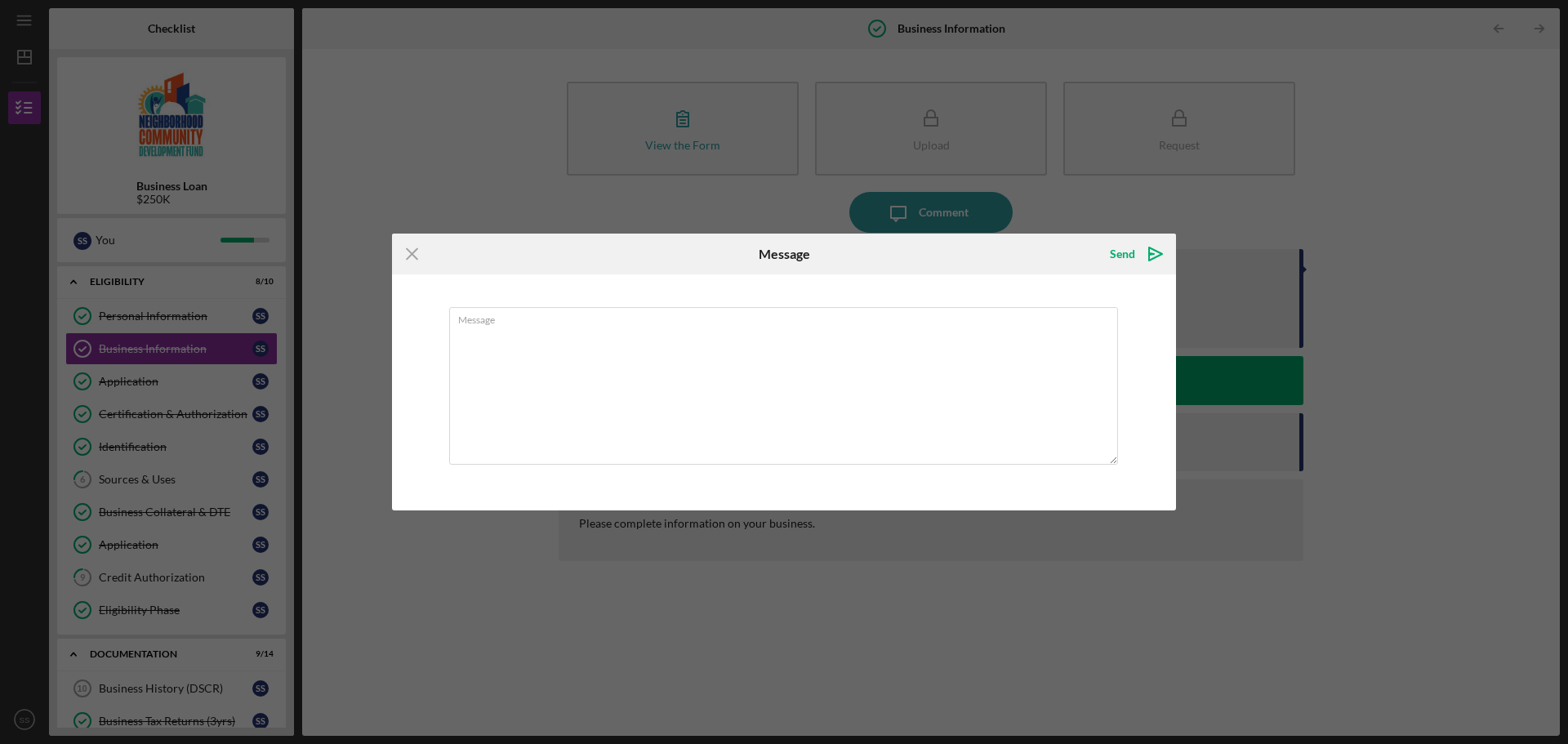
type textarea "J"
type textarea "Hi, uploaded my executed LLC agreement"
click at [1169, 263] on icon "Icon/icon-invite-send" at bounding box center [1154, 254] width 41 height 41
